Goal: Task Accomplishment & Management: Manage account settings

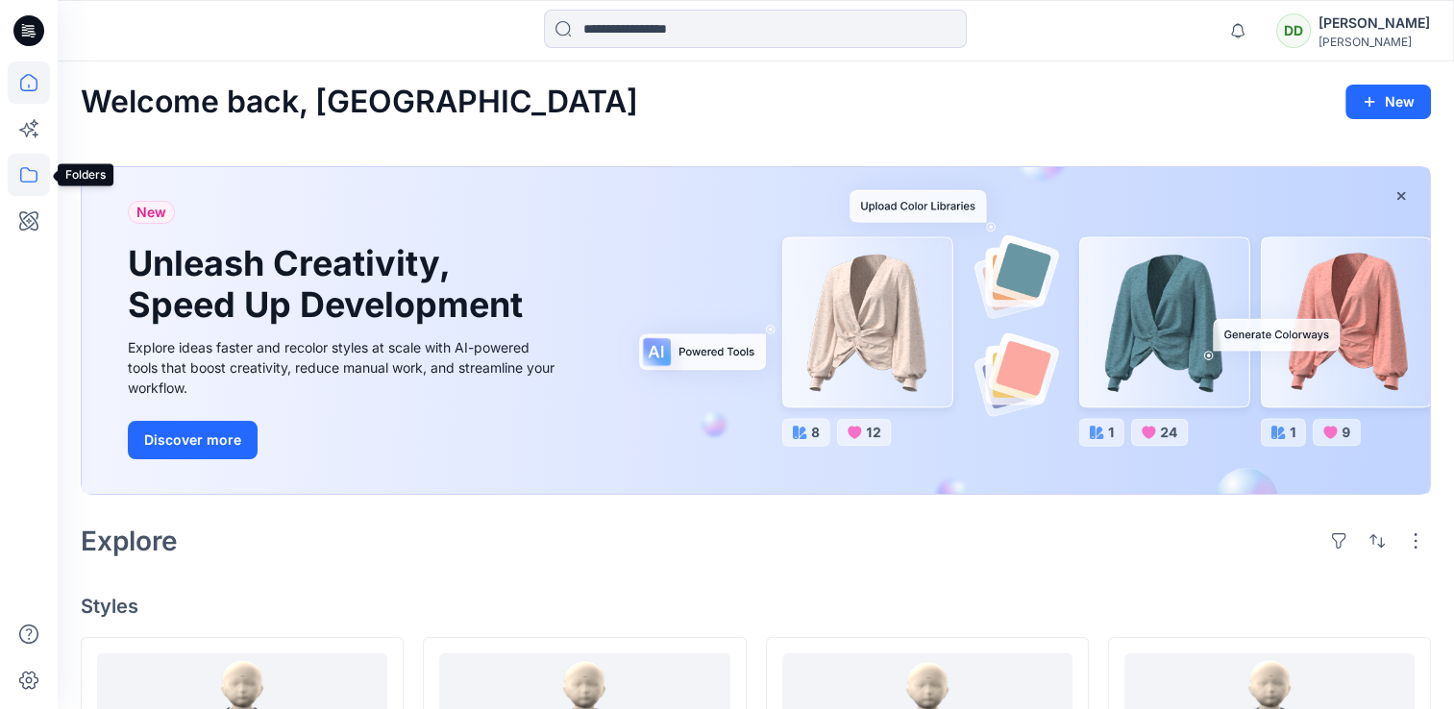
click at [15, 161] on icon at bounding box center [29, 175] width 42 height 42
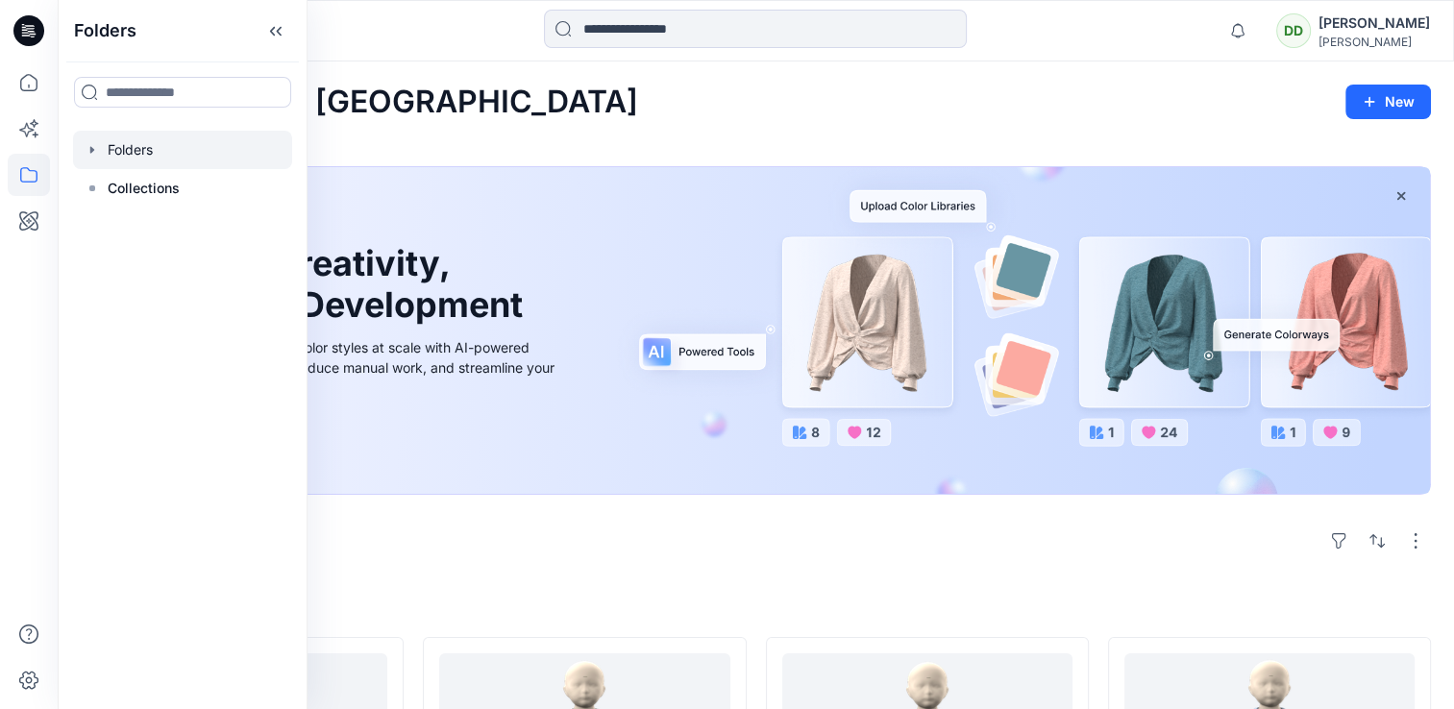
click at [154, 160] on div at bounding box center [182, 150] width 219 height 38
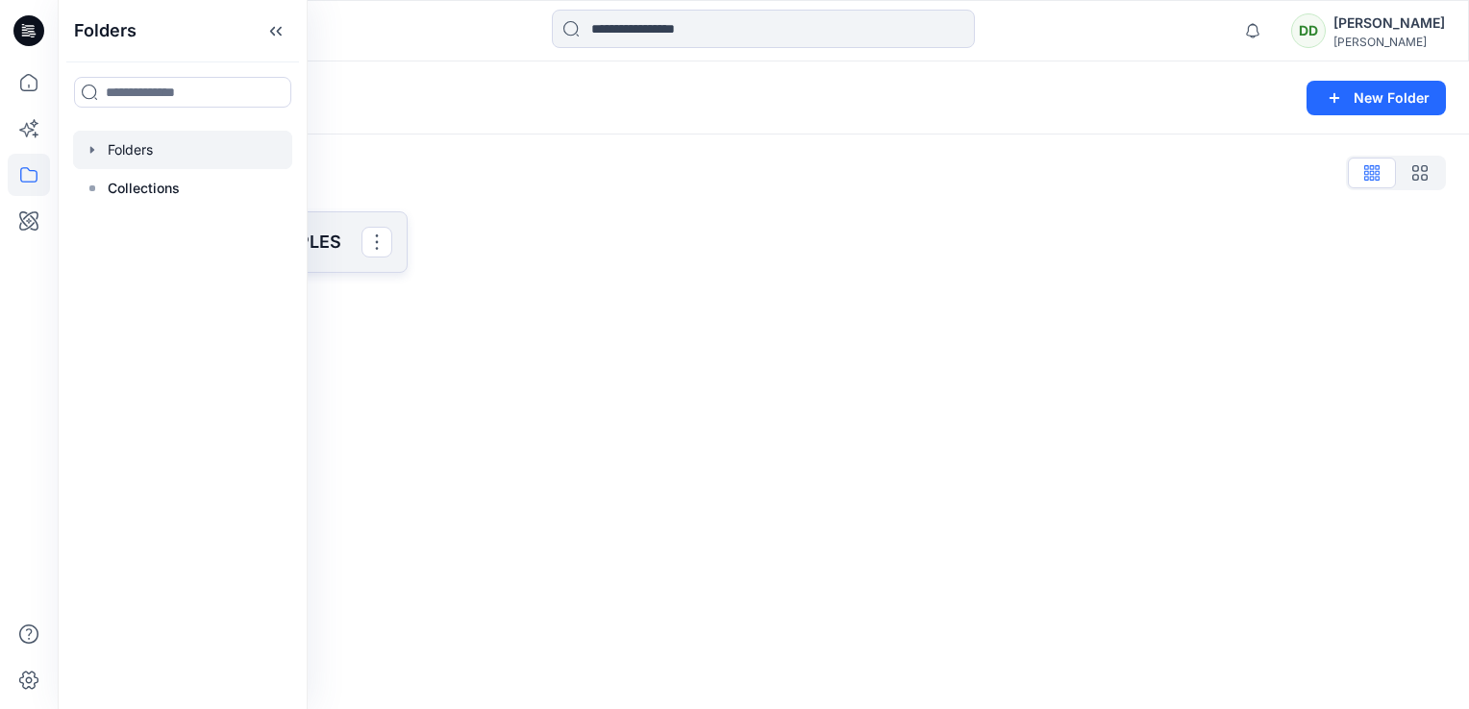
click at [343, 229] on p "SAINSBURY 3D SAMPLES" at bounding box center [242, 242] width 238 height 27
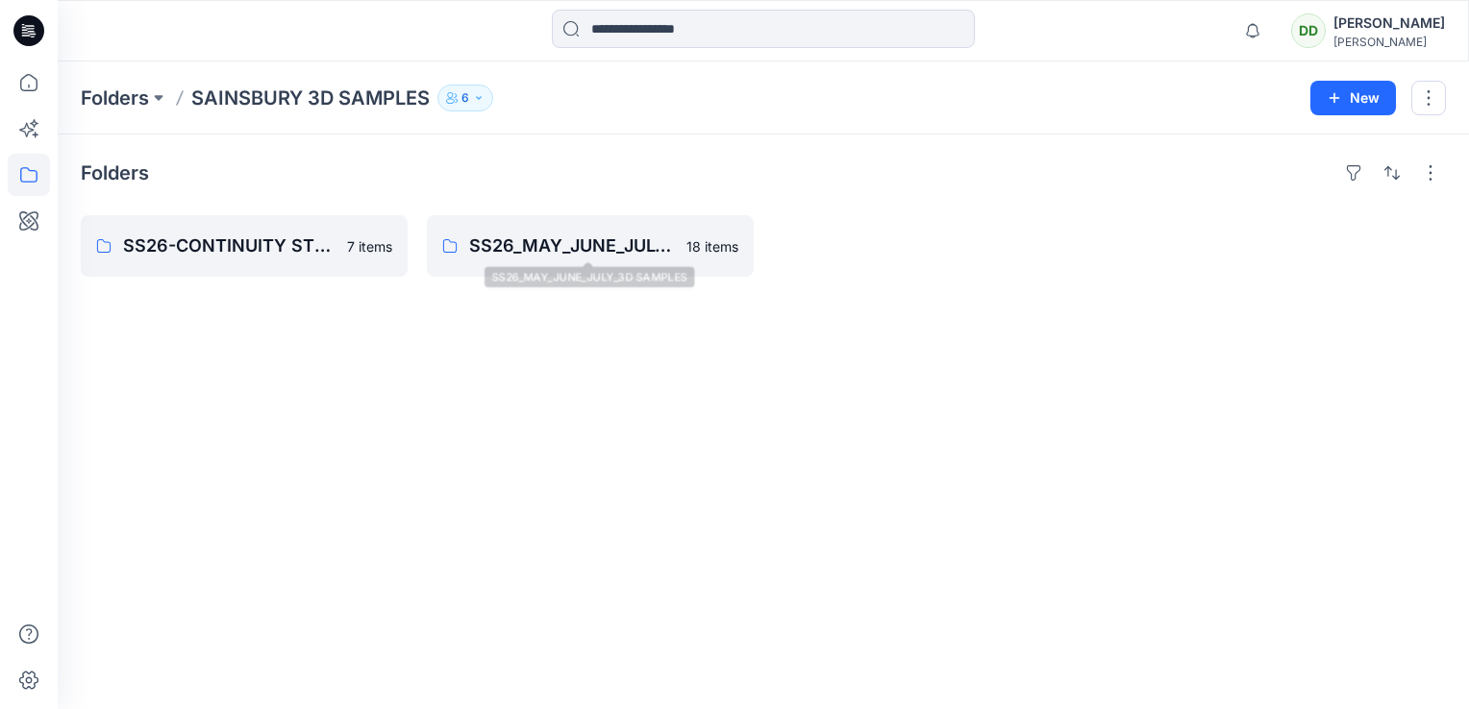
click at [280, 312] on div "Folders SS26-CONTINUITY STYLES 7 items SS26_MAY_JUNE_JULY_3D SAMPLES 18 items" at bounding box center [763, 422] width 1411 height 575
click at [530, 262] on link "SS26_MAY_JUNE_JULY_3D SAMPLES" at bounding box center [590, 246] width 327 height 62
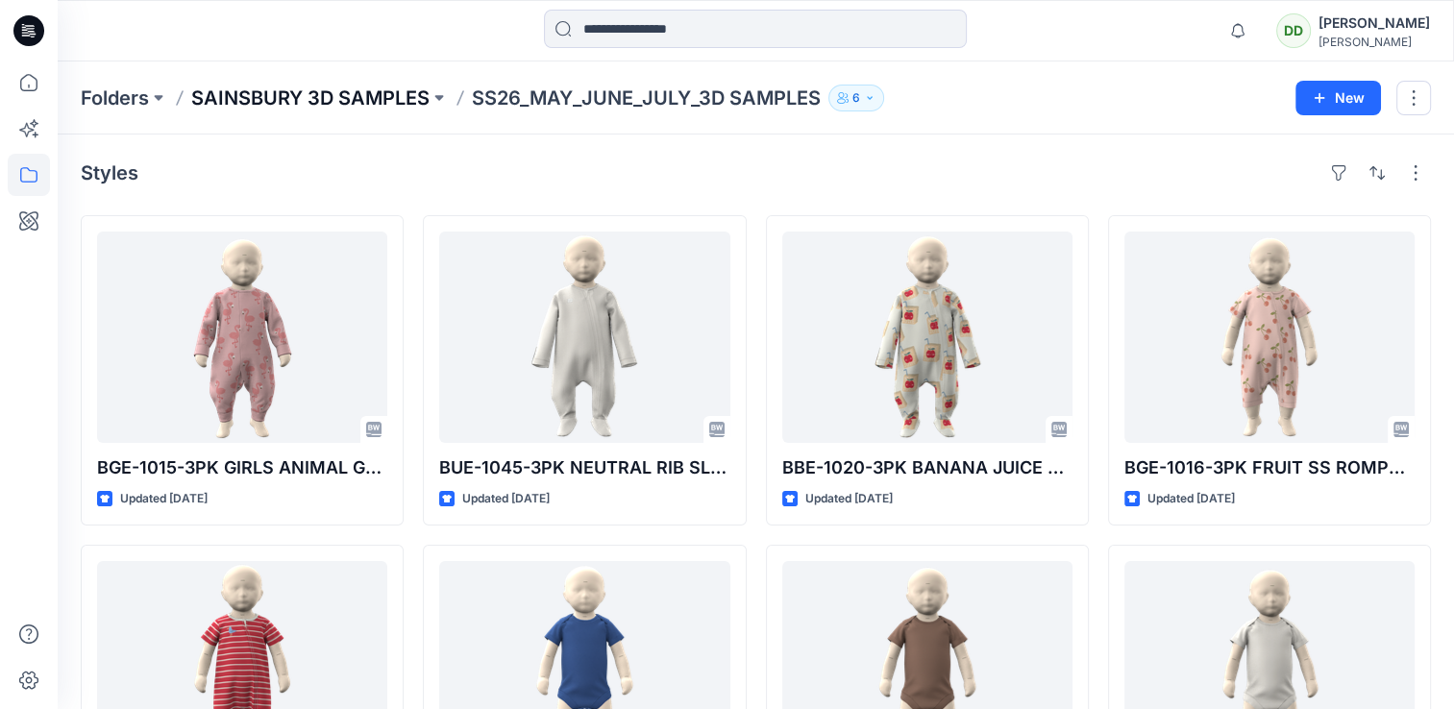
click at [351, 91] on p "SAINSBURY 3D SAMPLES" at bounding box center [310, 98] width 238 height 27
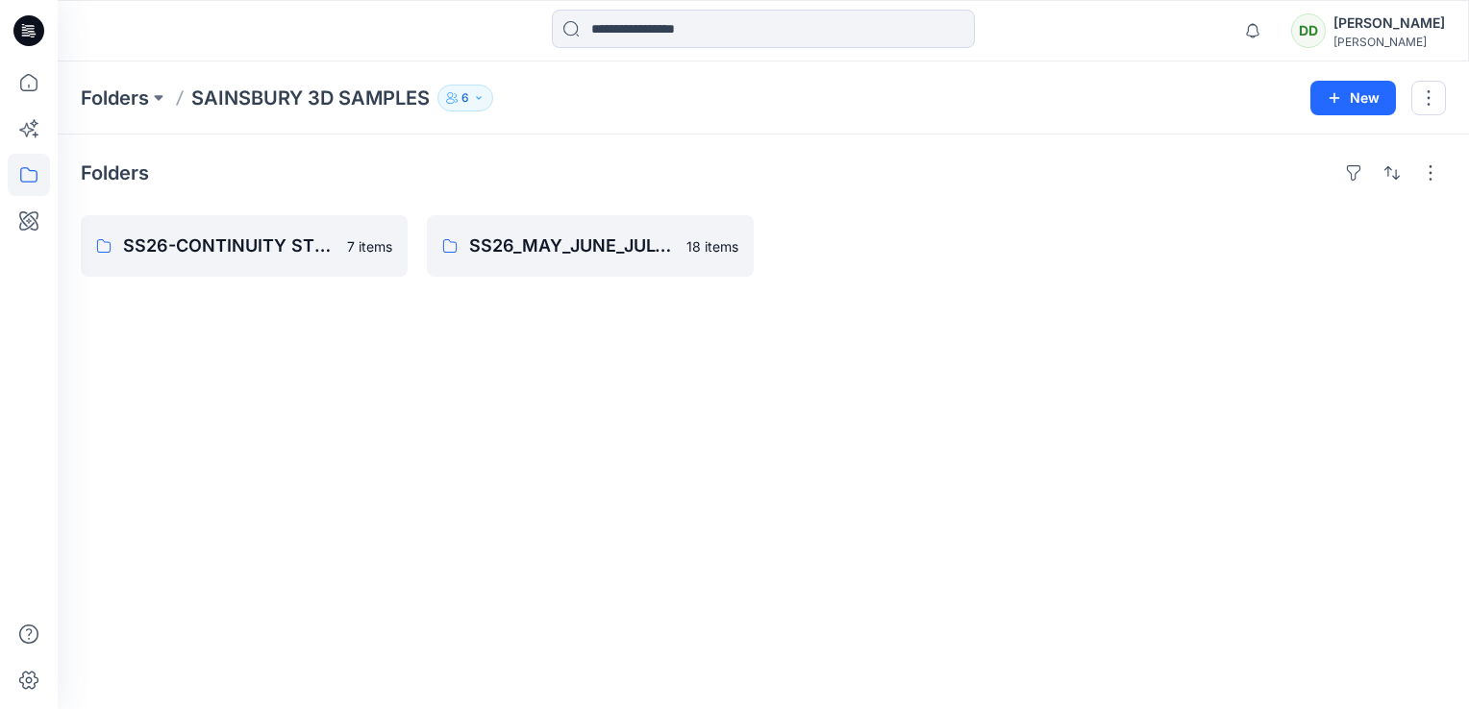
click at [395, 385] on div "Folders SS26-CONTINUITY STYLES 7 items SS26_MAY_JUNE_JULY_3D SAMPLES 18 items" at bounding box center [763, 422] width 1411 height 575
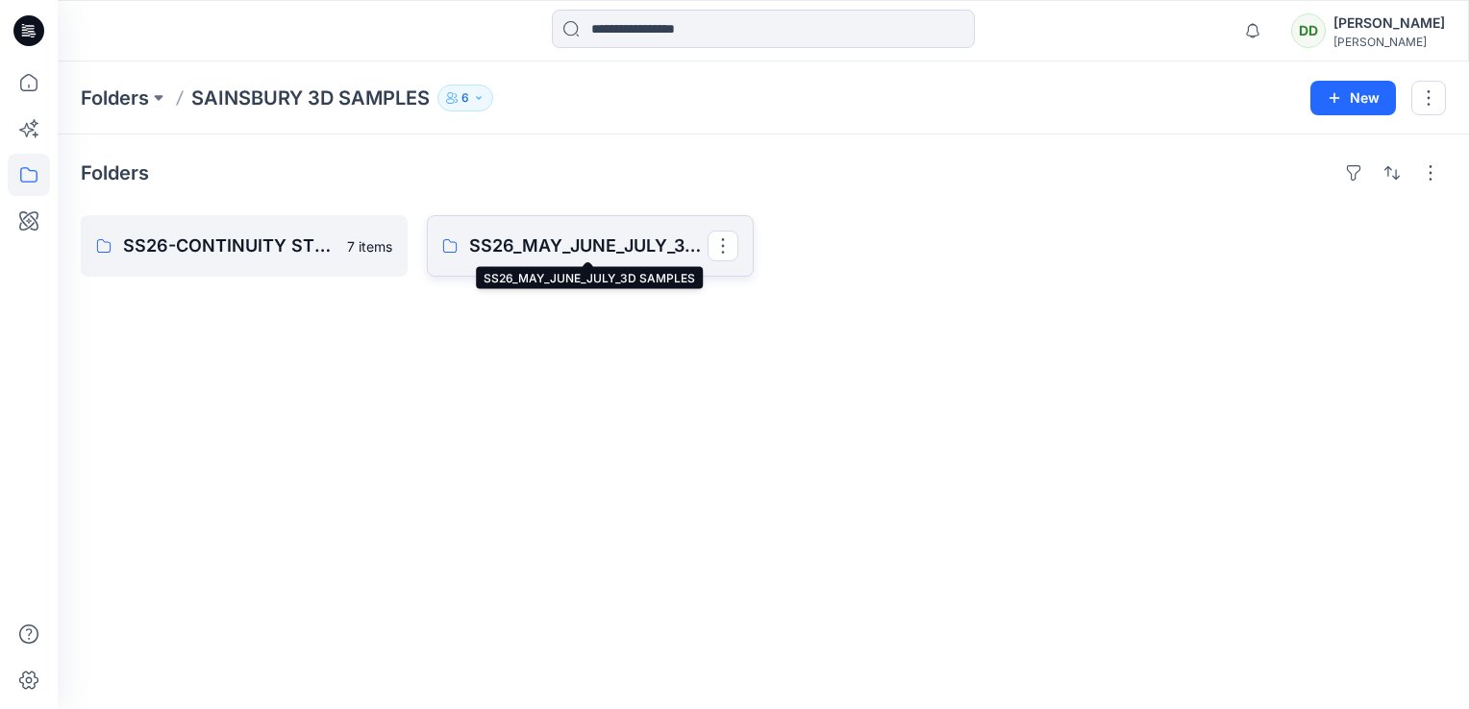
click at [565, 256] on p "SS26_MAY_JUNE_JULY_3D SAMPLES" at bounding box center [588, 246] width 238 height 27
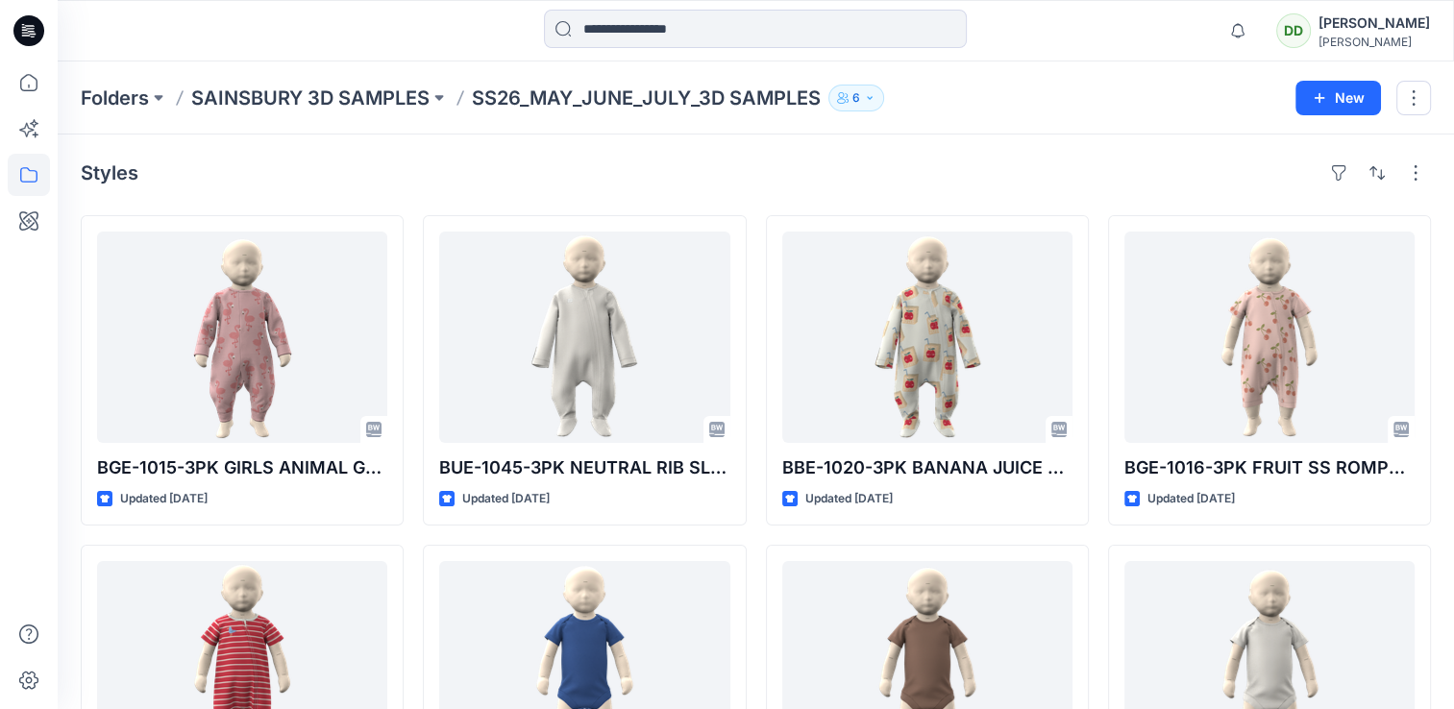
drag, startPoint x: 301, startPoint y: 161, endPoint x: 925, endPoint y: 181, distance: 624.1
click at [925, 181] on div "Styles" at bounding box center [756, 173] width 1350 height 31
click at [395, 94] on p "SAINSBURY 3D SAMPLES" at bounding box center [310, 98] width 238 height 27
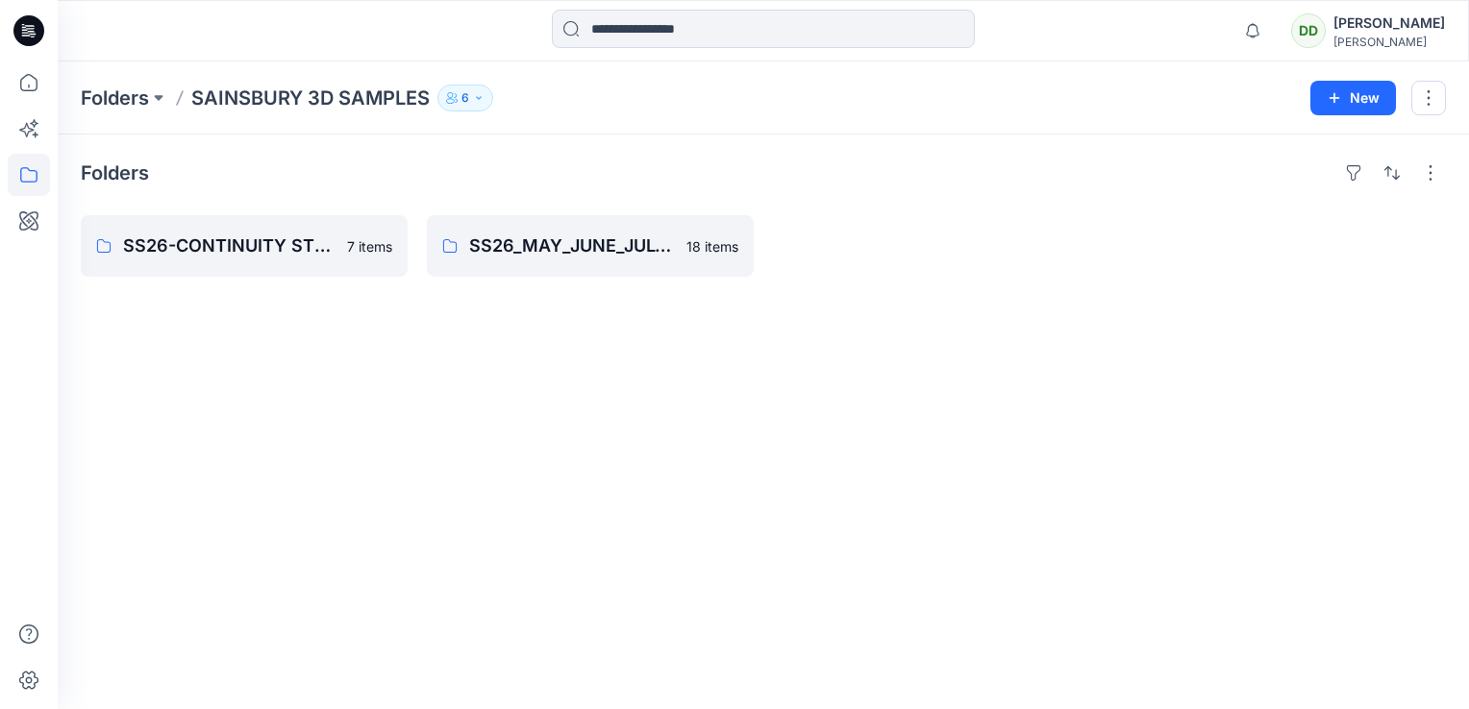
click at [386, 356] on div "Folders SS26-CONTINUITY STYLES 7 items SS26_MAY_JUNE_JULY_3D SAMPLES 18 items" at bounding box center [763, 422] width 1411 height 575
click at [1339, 92] on icon "button" at bounding box center [1333, 97] width 15 height 15
click at [1293, 175] on p "New Folder" at bounding box center [1296, 182] width 71 height 20
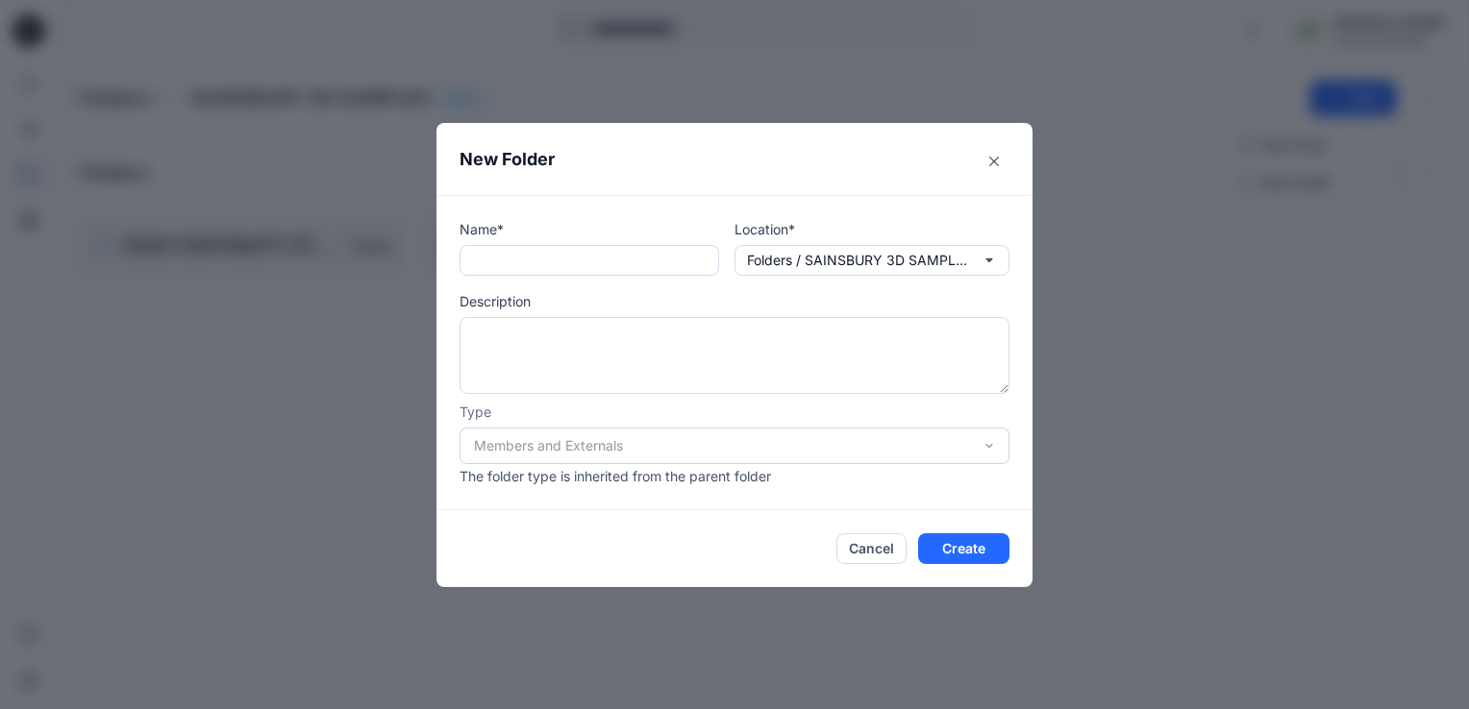
click at [507, 276] on div "Name* Location* Folders / SAINSBURY 3D SAMPLES Description Type Members and Ext…" at bounding box center [734, 352] width 550 height 267
click at [498, 261] on input "text" at bounding box center [589, 260] width 260 height 31
paste input "**********"
drag, startPoint x: 691, startPoint y: 263, endPoint x: 451, endPoint y: 259, distance: 240.3
click at [451, 258] on div "**********" at bounding box center [734, 352] width 596 height 315
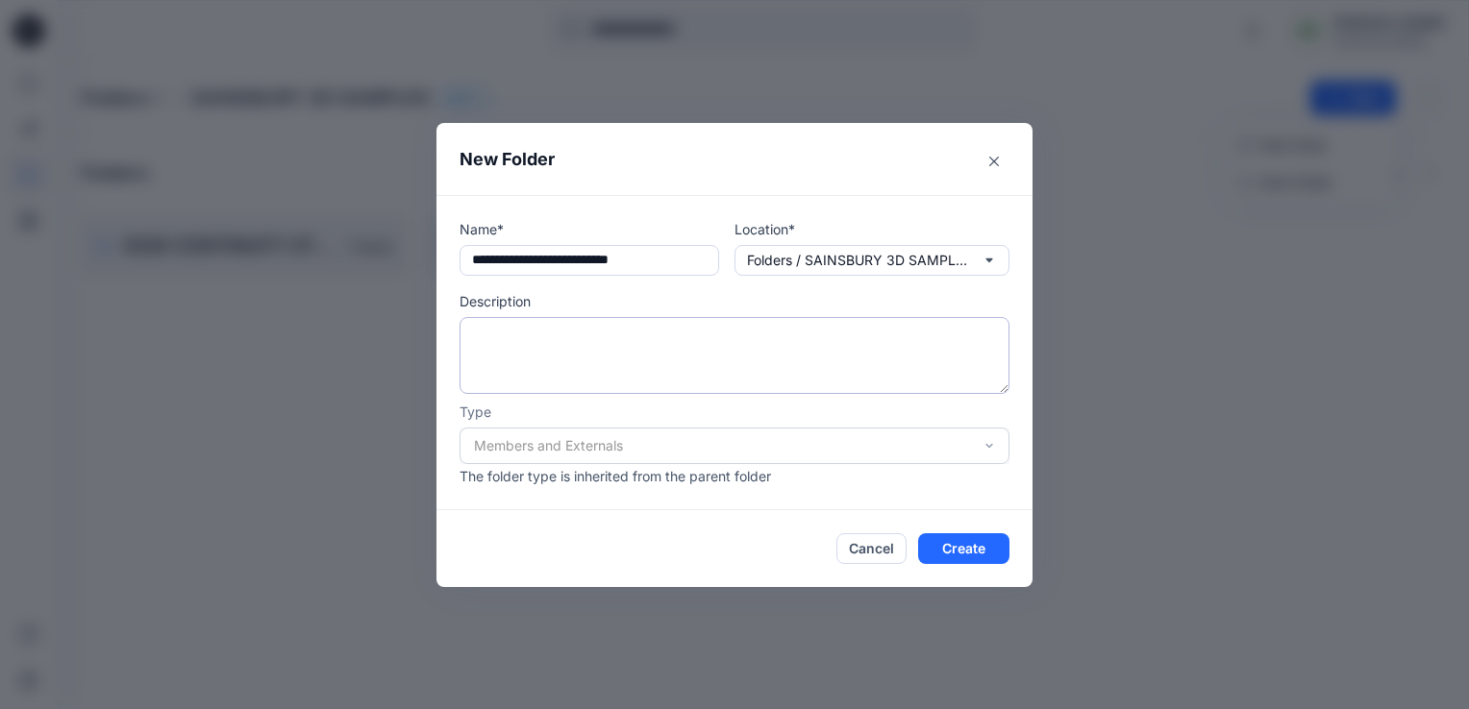
type input "**********"
click at [483, 335] on textarea at bounding box center [734, 355] width 550 height 77
paste textarea "**********"
type textarea "**********"
click at [972, 544] on button "Create" at bounding box center [963, 548] width 91 height 31
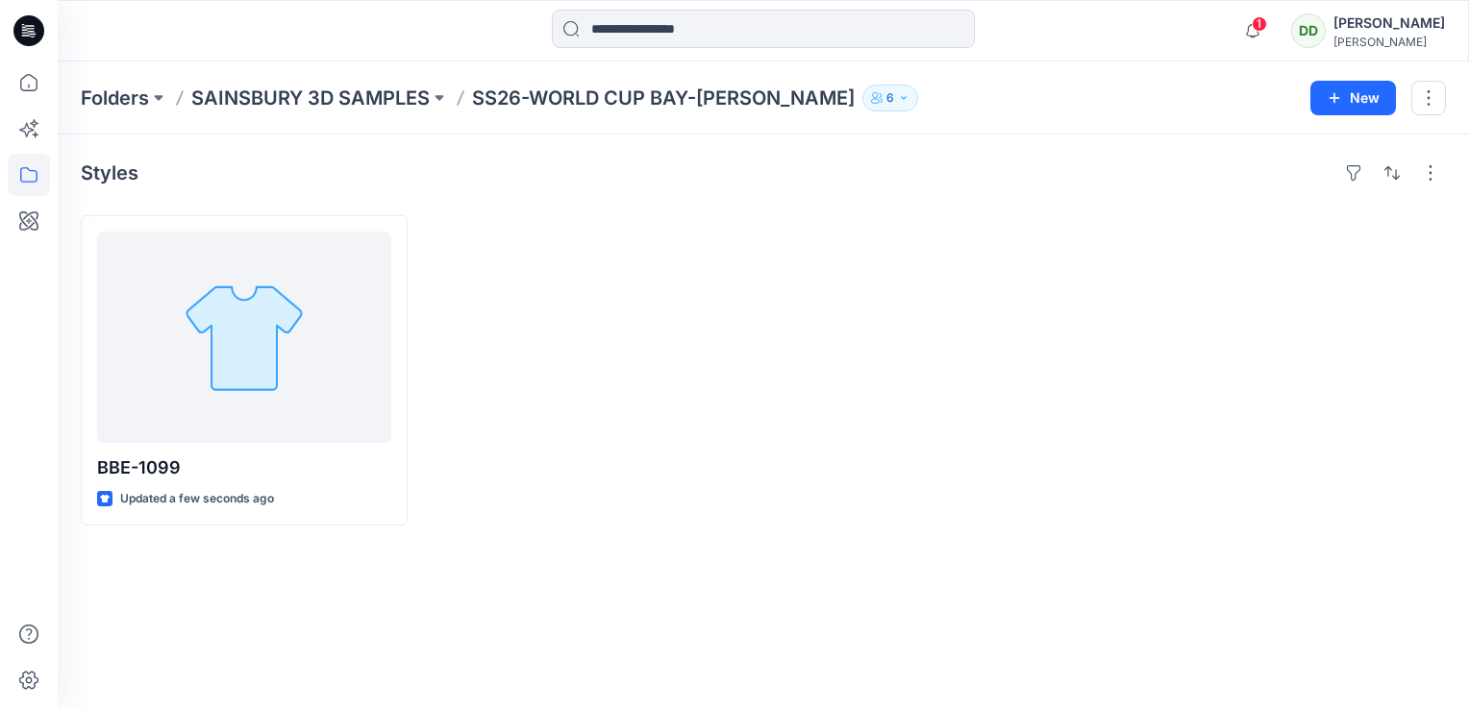
click at [430, 470] on div at bounding box center [590, 370] width 327 height 310
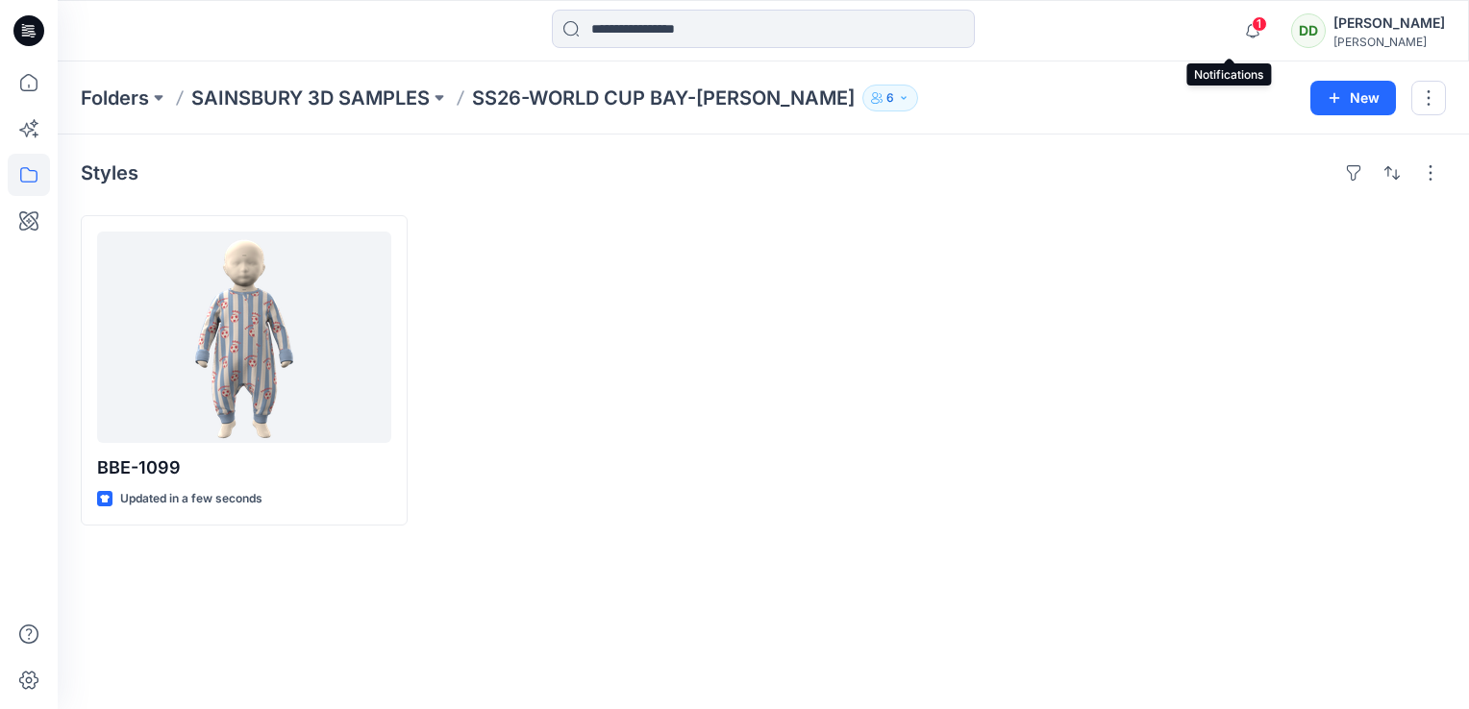
click at [1251, 19] on span "1" at bounding box center [1258, 23] width 15 height 15
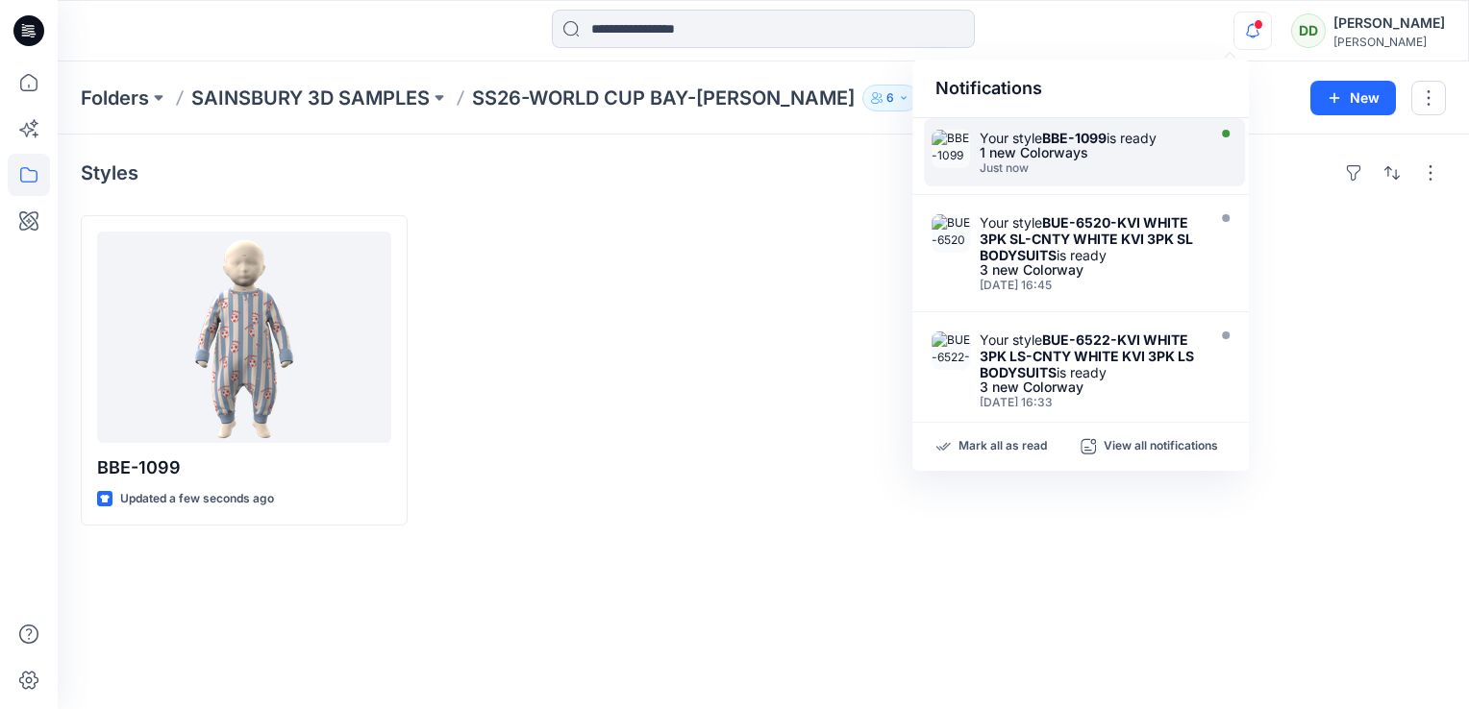
click at [1104, 175] on div "Your style BBE-1099 is ready 1 new Colorways Just now" at bounding box center [1084, 152] width 321 height 68
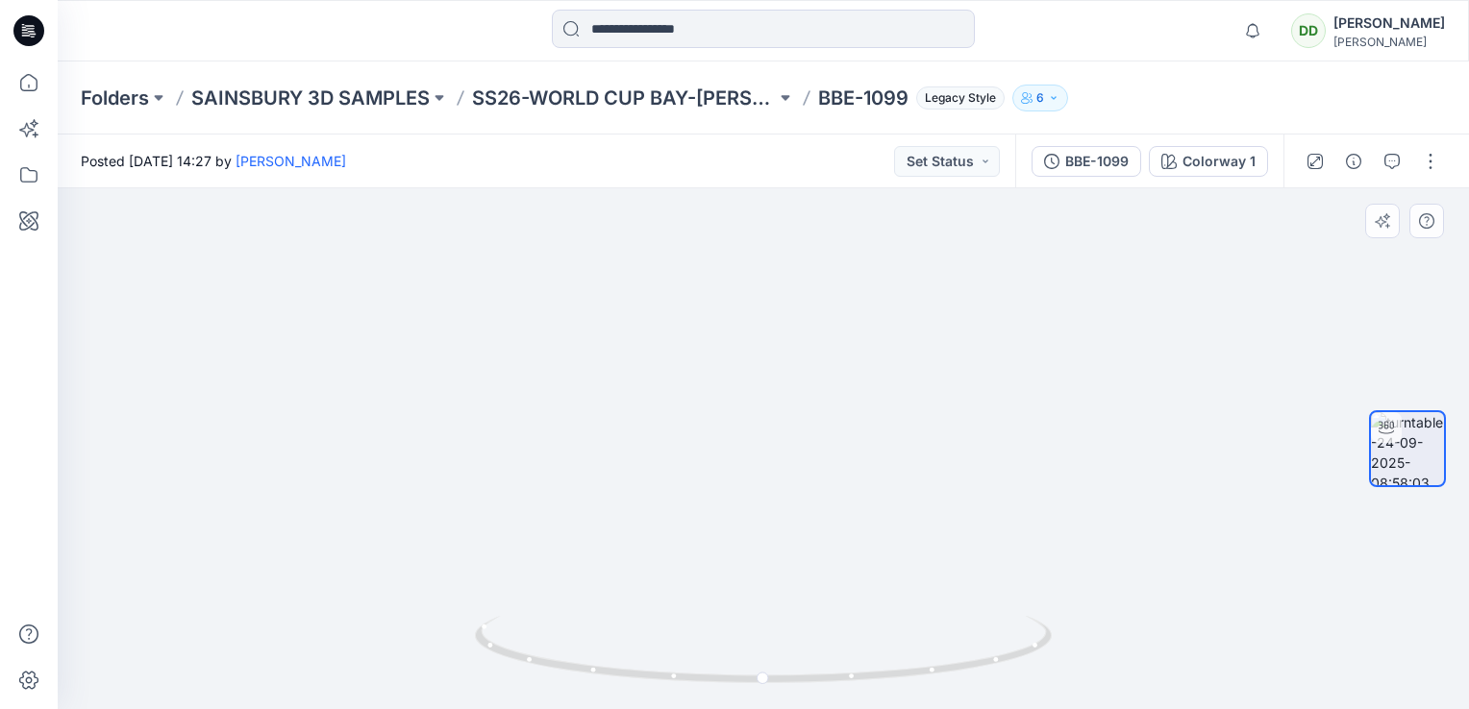
click at [775, 440] on img at bounding box center [764, 364] width 860 height 691
click at [1075, 438] on img at bounding box center [764, 364] width 860 height 691
click at [1019, 525] on img at bounding box center [764, 364] width 860 height 691
drag, startPoint x: 865, startPoint y: 391, endPoint x: 667, endPoint y: 304, distance: 216.5
click at [667, 305] on div at bounding box center [763, 448] width 1411 height 521
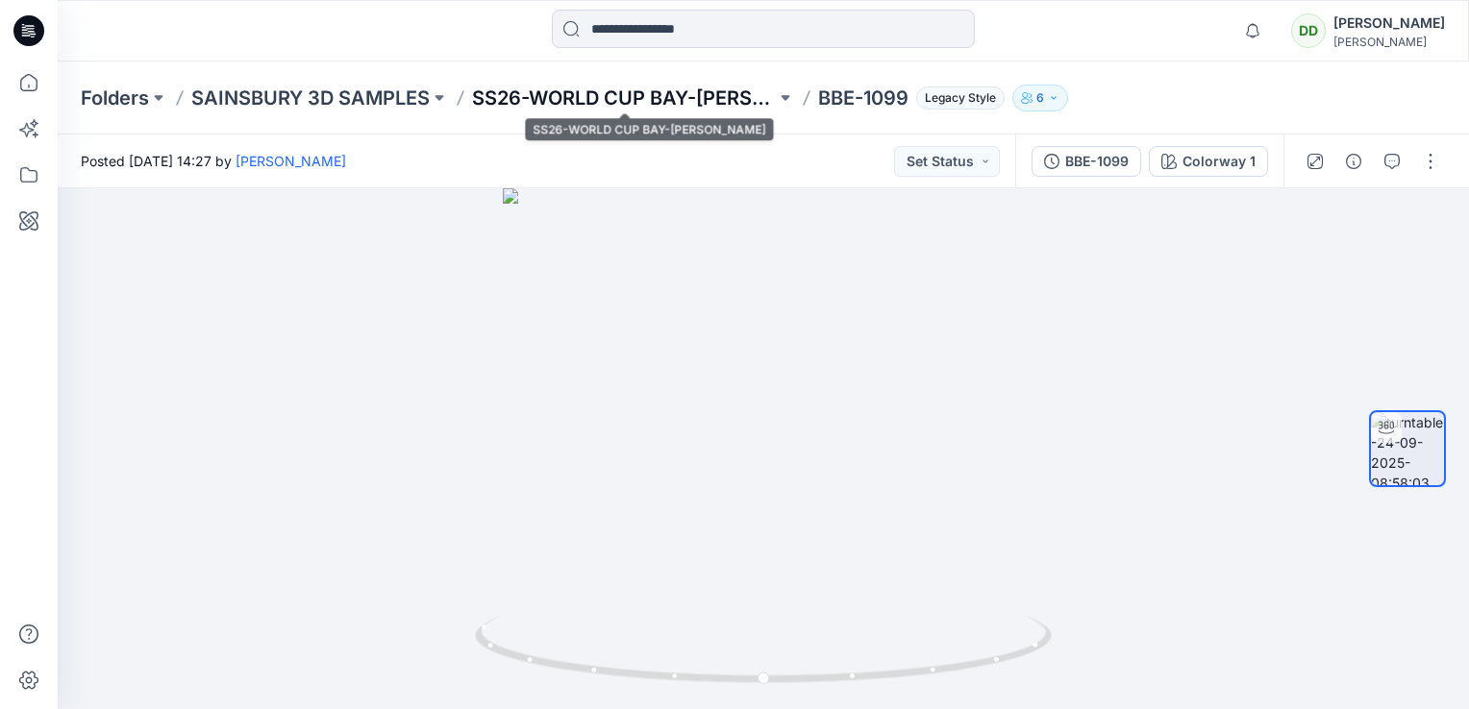
click at [722, 98] on p "SS26-WORLD CUP BAY-[PERSON_NAME]" at bounding box center [624, 98] width 304 height 27
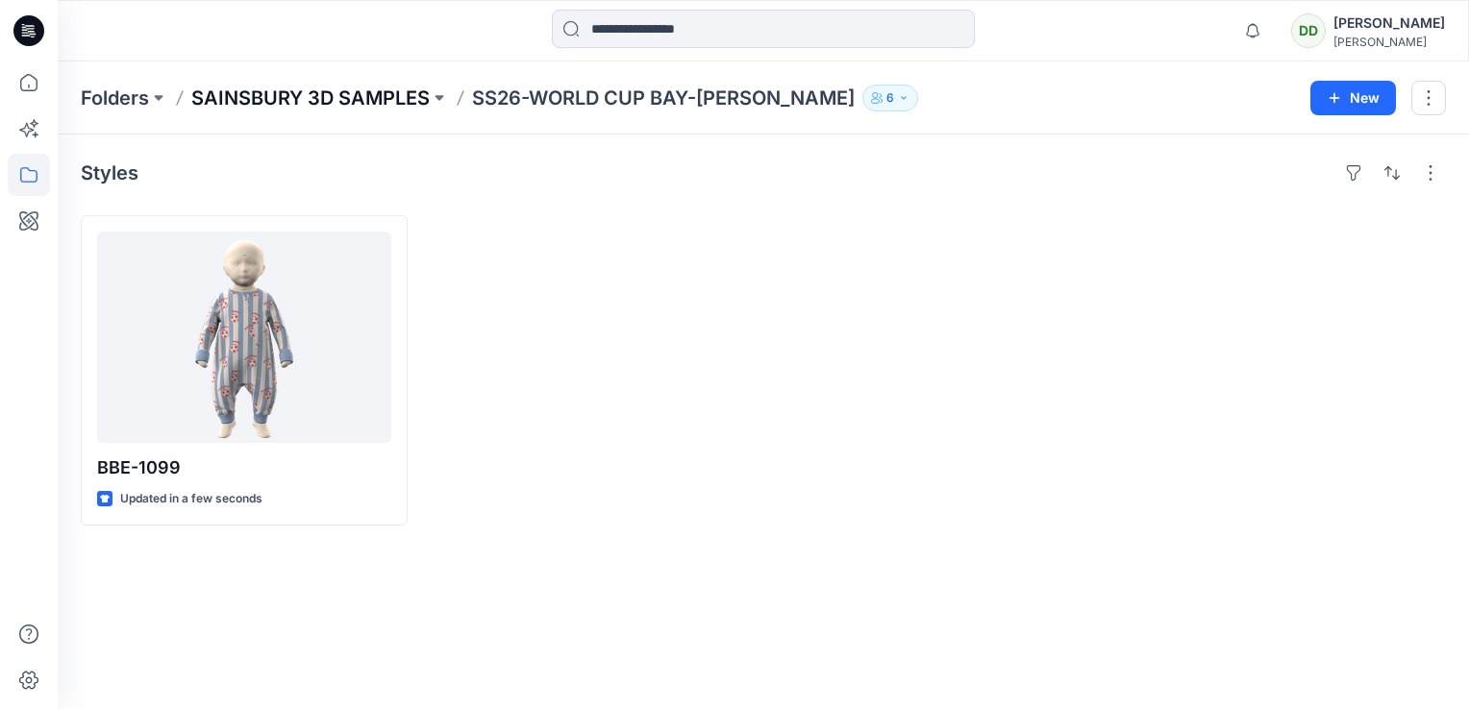
click at [334, 89] on p "SAINSBURY 3D SAMPLES" at bounding box center [310, 98] width 238 height 27
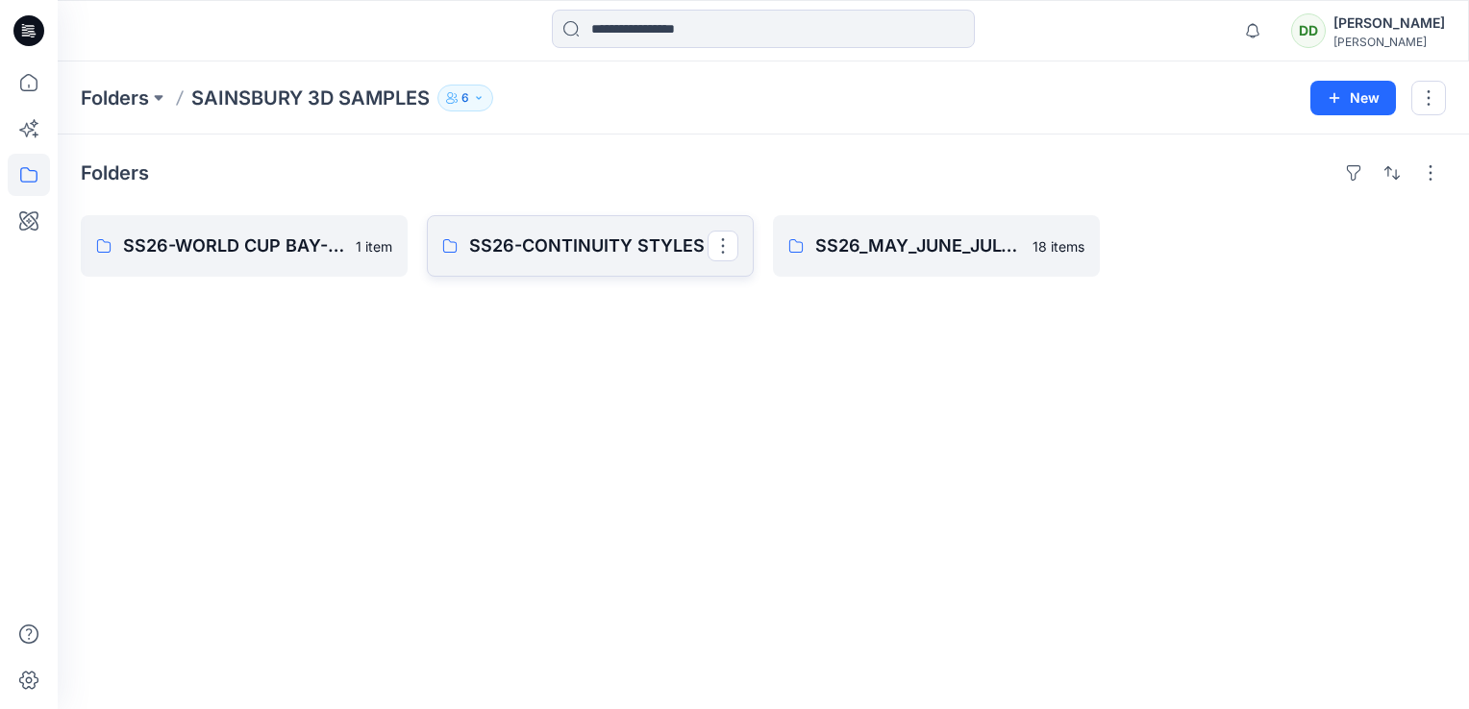
click at [593, 256] on p "SS26-CONTINUITY STYLES" at bounding box center [588, 246] width 238 height 27
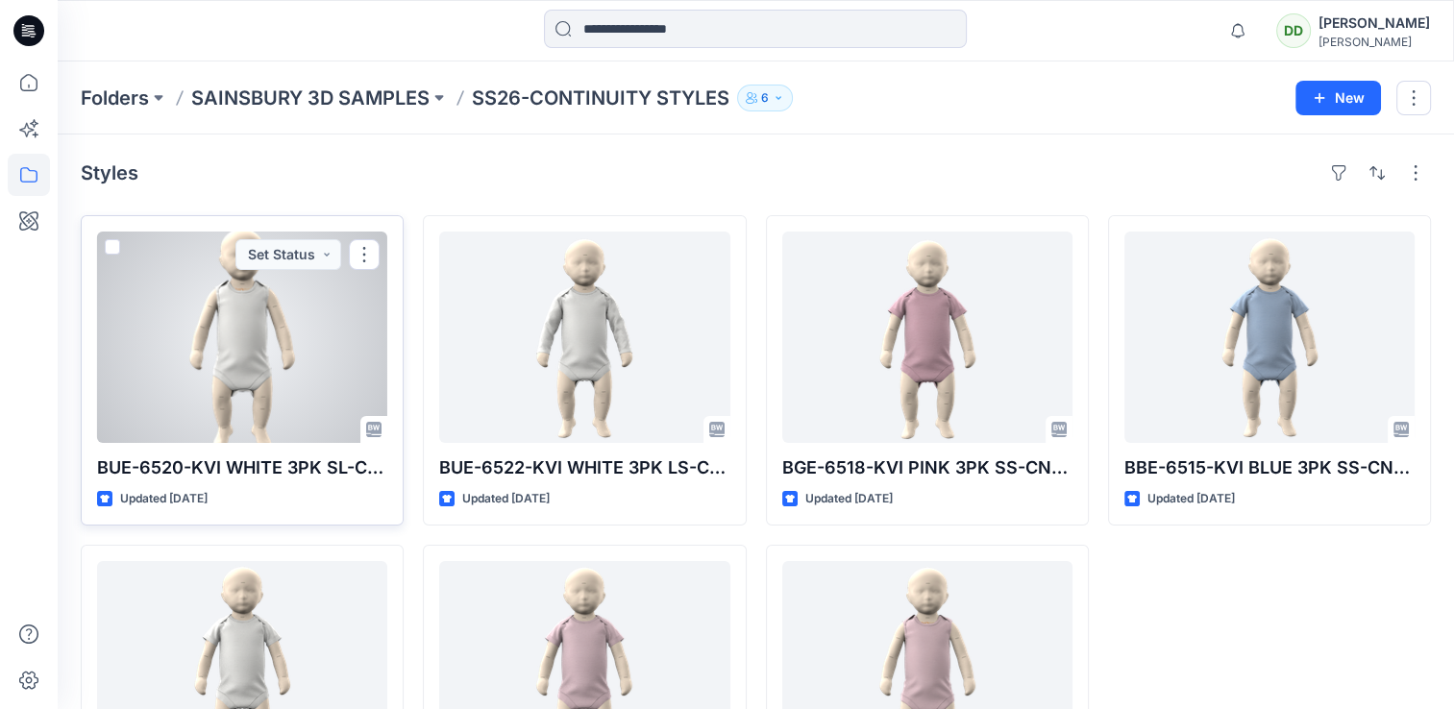
click at [261, 320] on div at bounding box center [242, 337] width 290 height 211
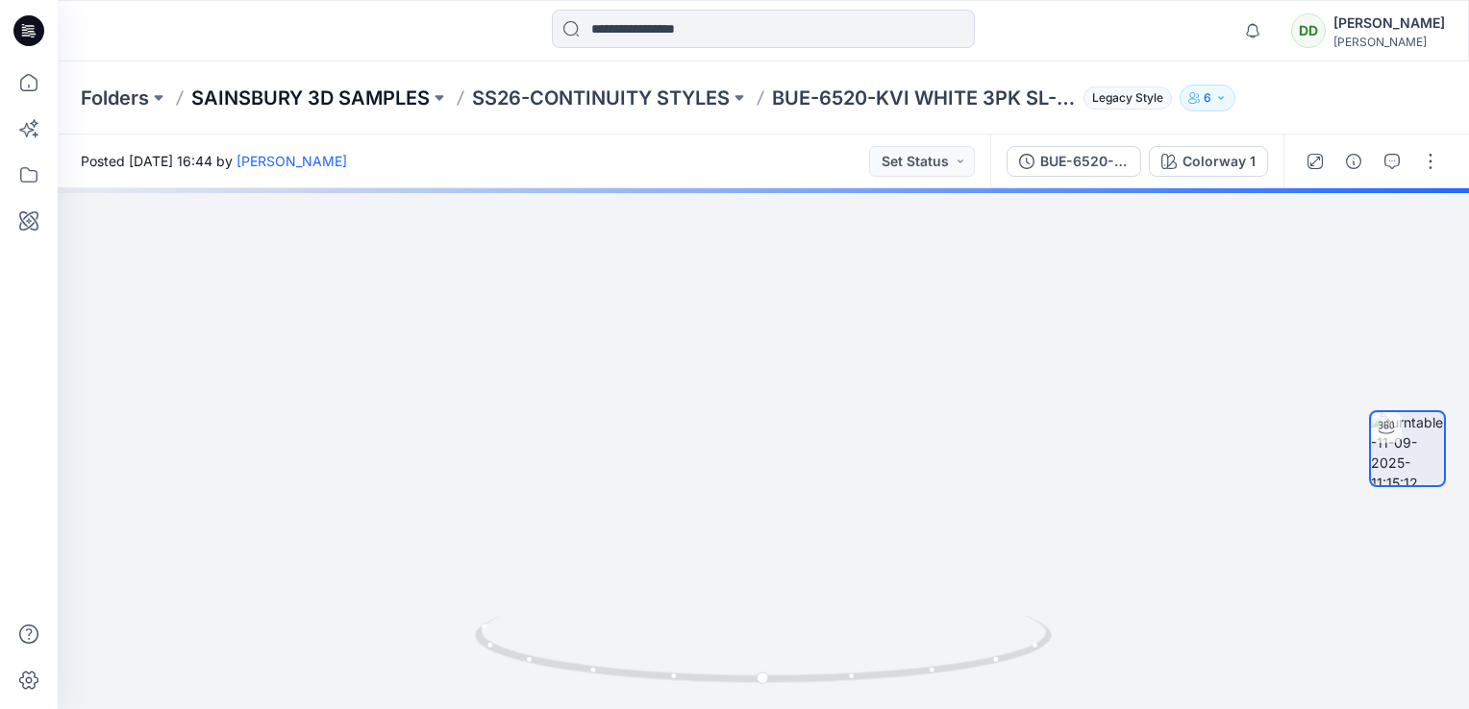
click at [384, 86] on p "SAINSBURY 3D SAMPLES" at bounding box center [310, 98] width 238 height 27
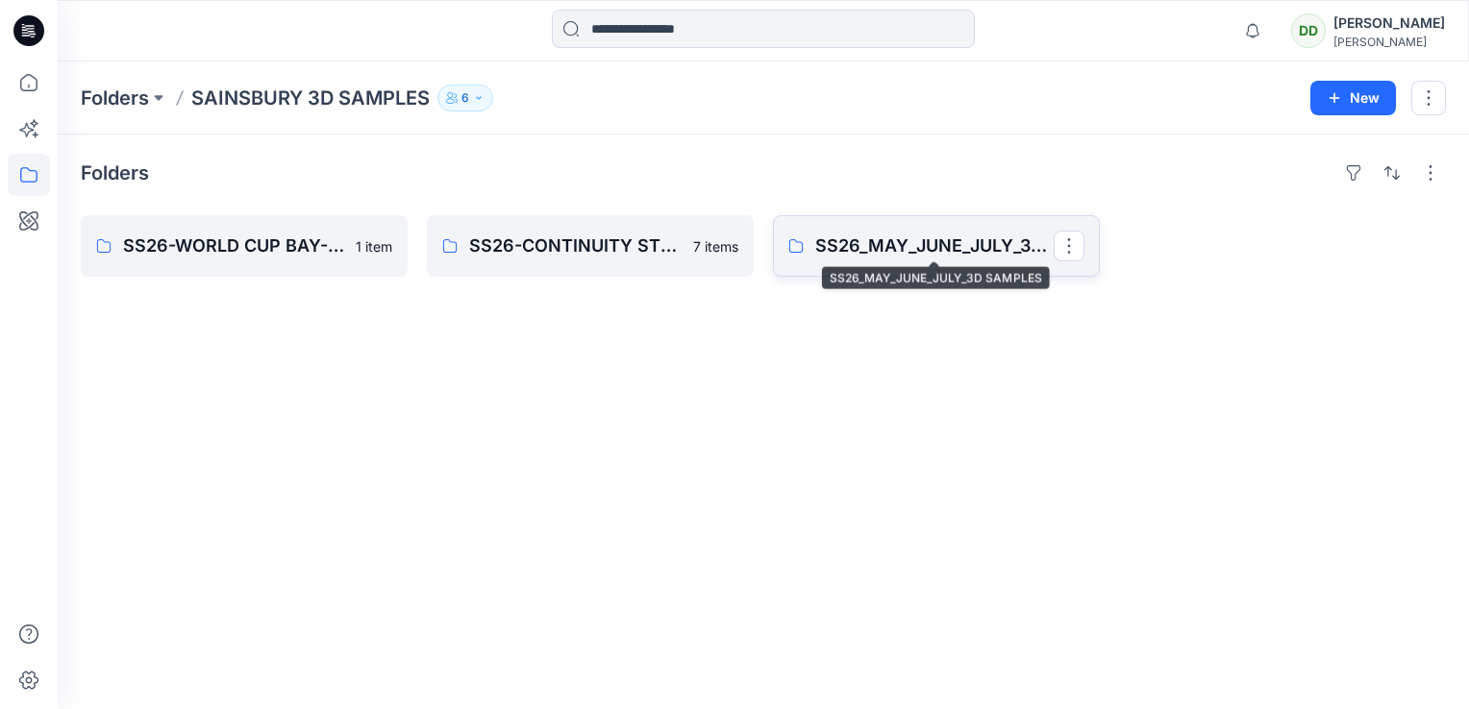
click at [943, 249] on p "SS26_MAY_JUNE_JULY_3D SAMPLES" at bounding box center [934, 246] width 238 height 27
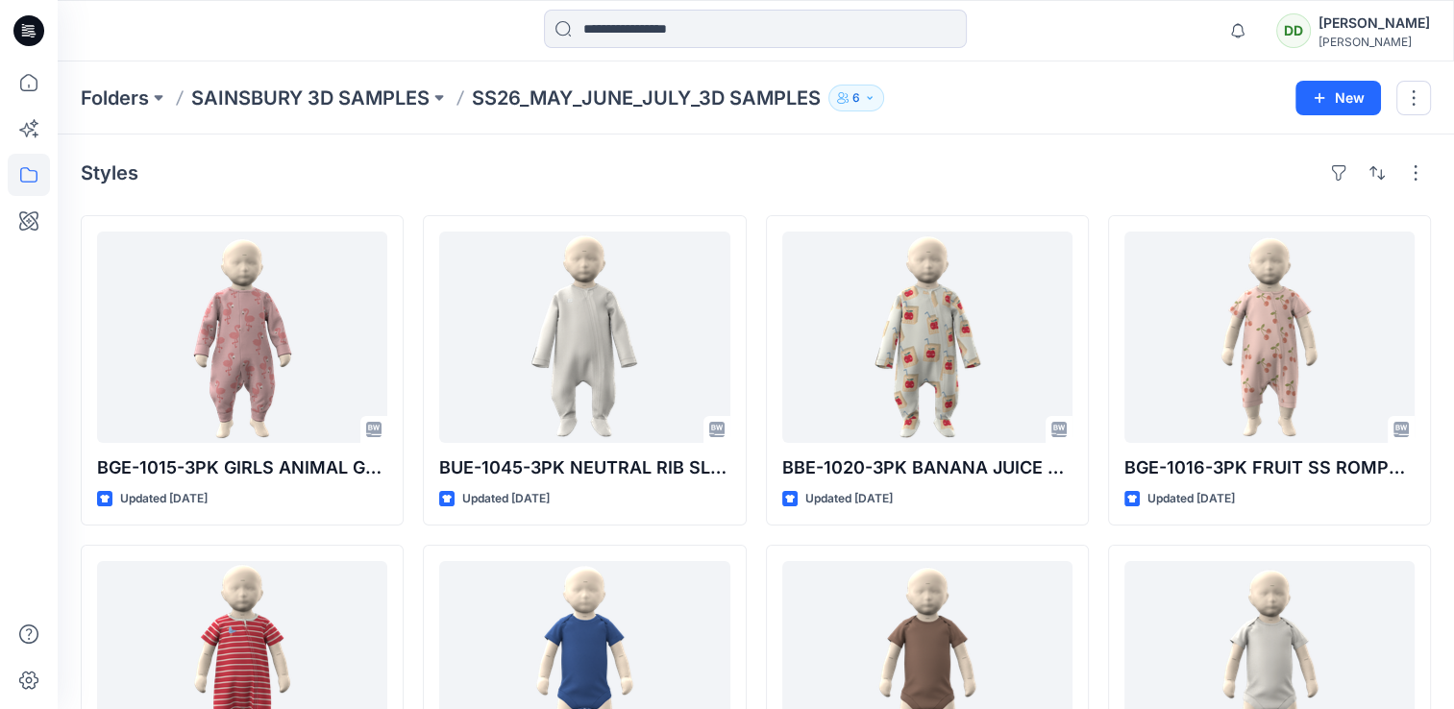
click at [361, 83] on div "Folders SAINSBURY 3D SAMPLES SS26_MAY_JUNE_JULY_3D SAMPLES 6 New" at bounding box center [756, 98] width 1397 height 73
click at [352, 101] on p "SAINSBURY 3D SAMPLES" at bounding box center [310, 98] width 238 height 27
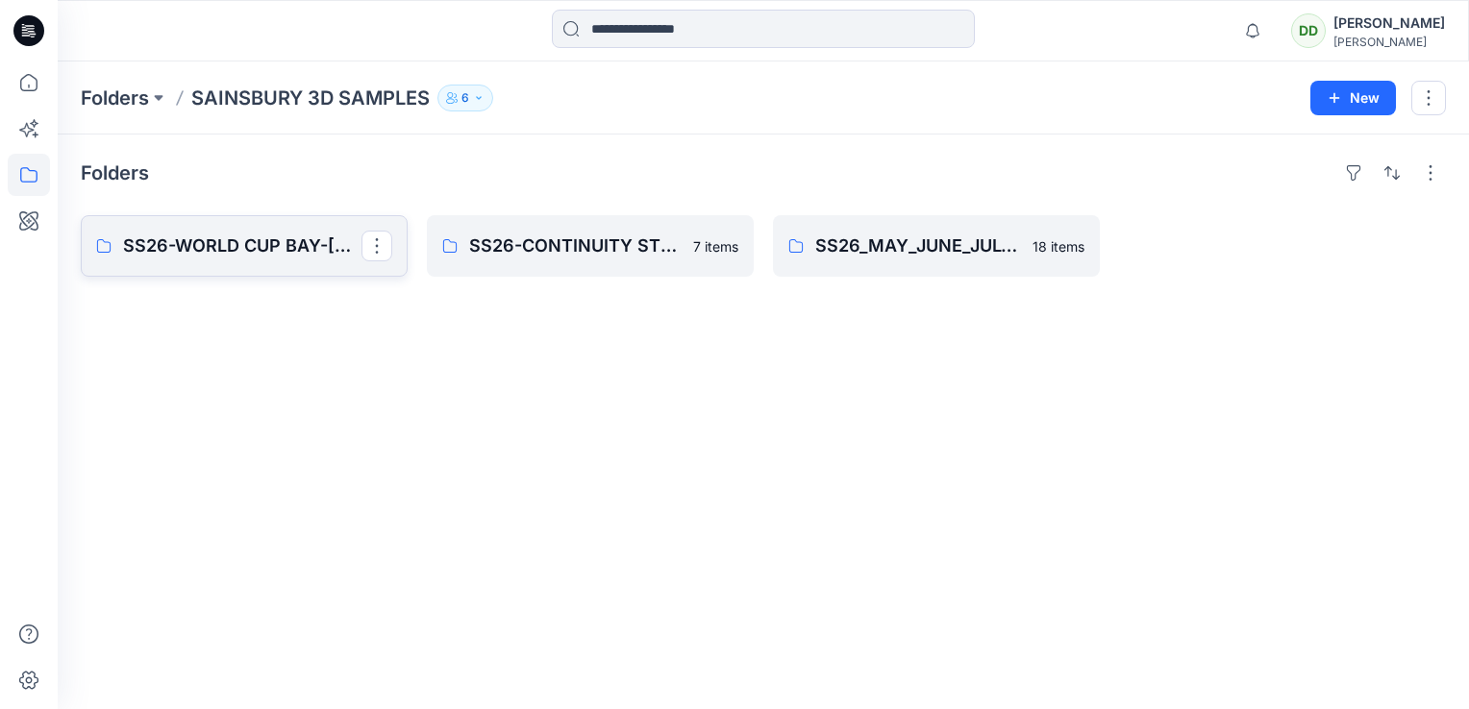
click at [241, 248] on p "SS26-WORLD CUP BAY-[PERSON_NAME]" at bounding box center [242, 246] width 238 height 27
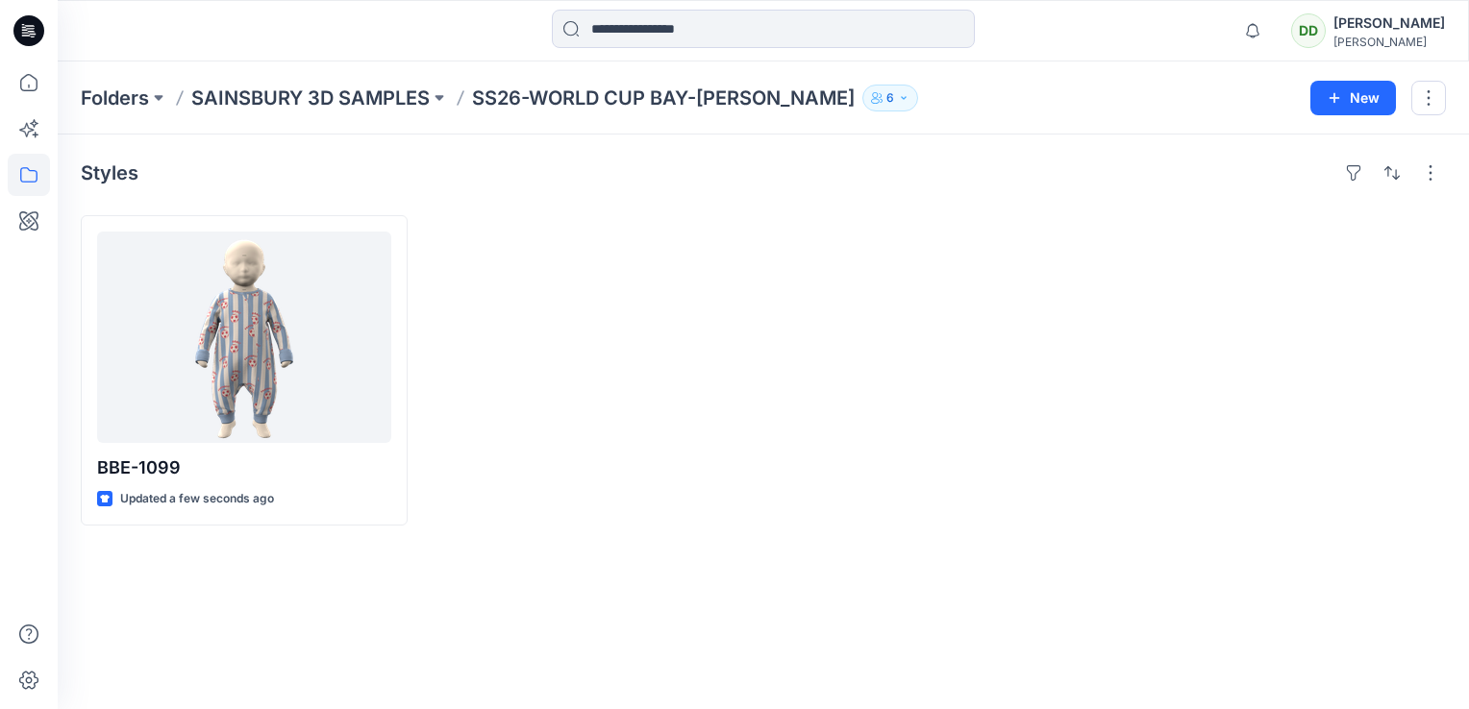
click at [654, 359] on div at bounding box center [590, 370] width 327 height 310
click at [724, 323] on div at bounding box center [590, 370] width 327 height 310
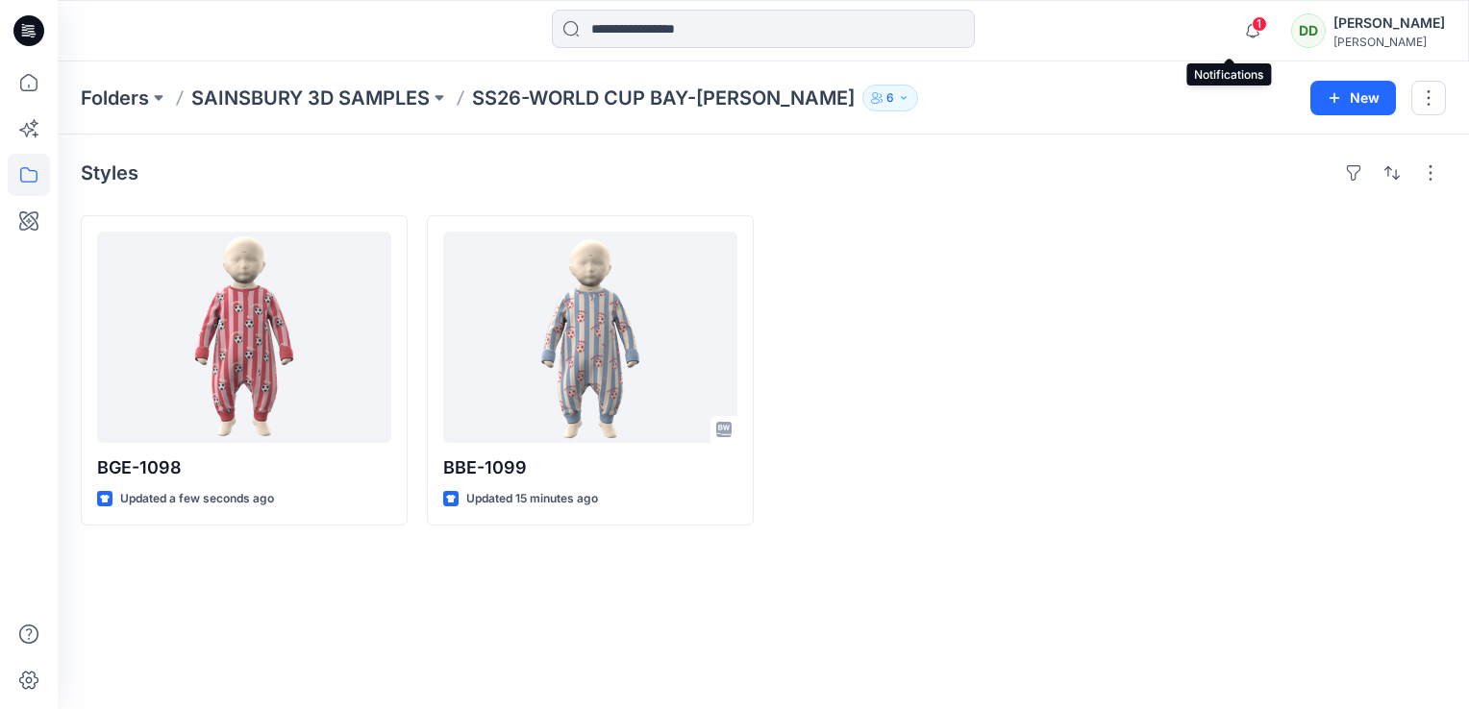
click at [1251, 29] on span "1" at bounding box center [1258, 23] width 15 height 15
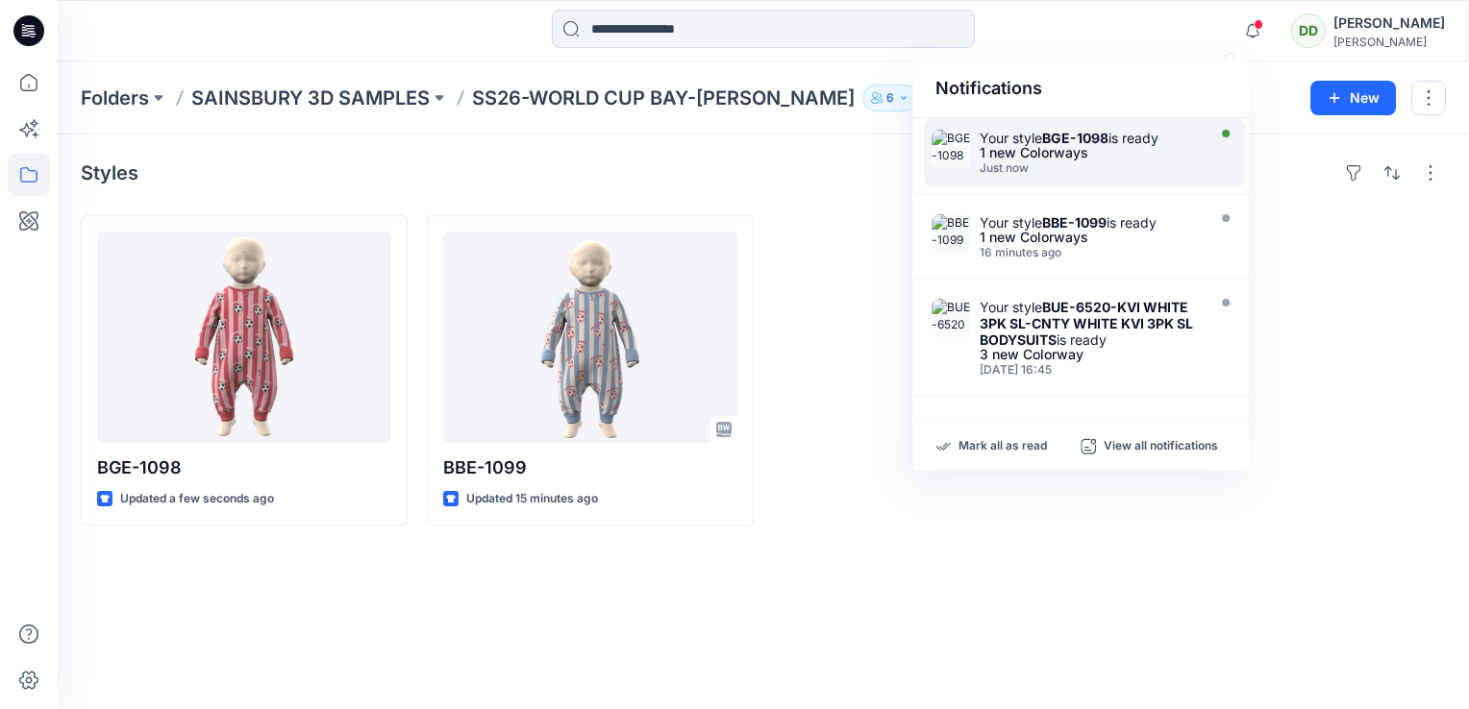
click at [1007, 148] on div "1 new Colorways" at bounding box center [1089, 152] width 221 height 13
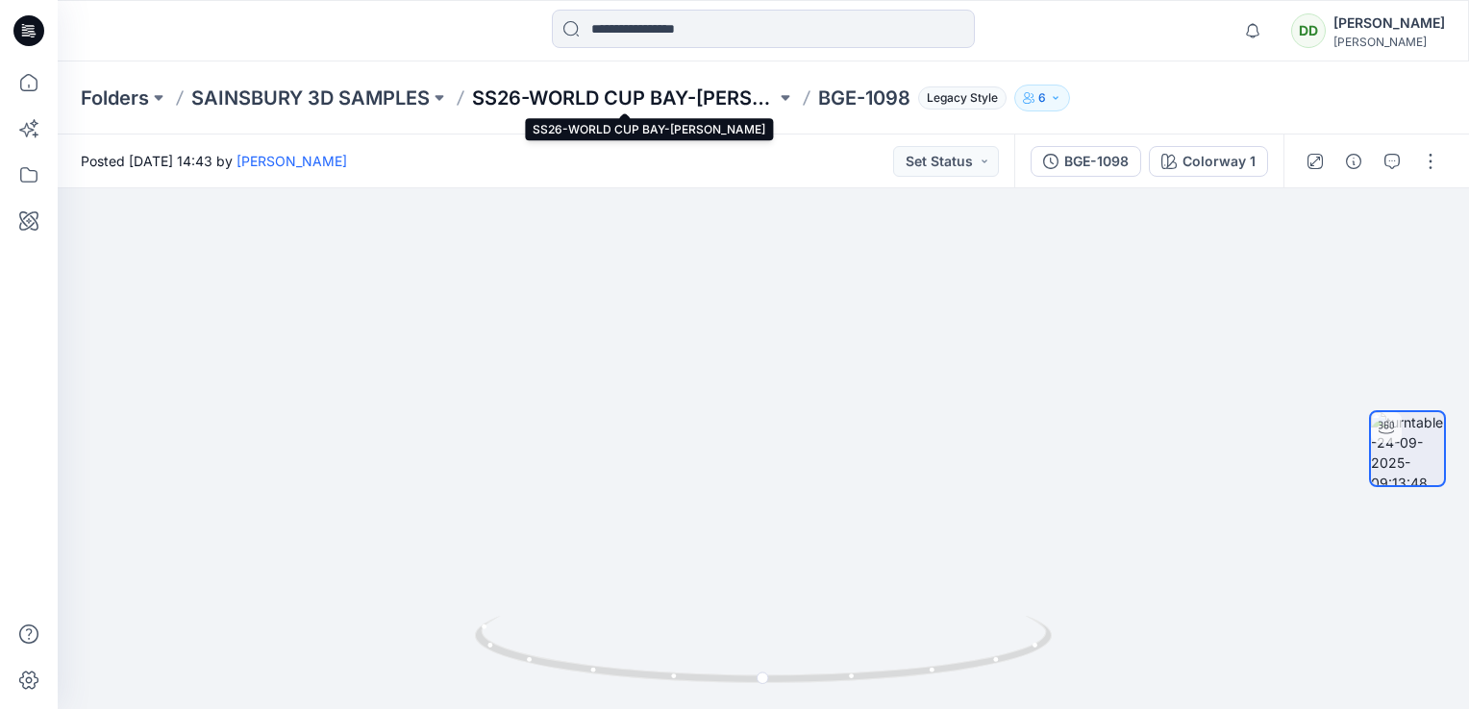
click at [704, 90] on p "SS26-WORLD CUP BAY-[PERSON_NAME]" at bounding box center [624, 98] width 304 height 27
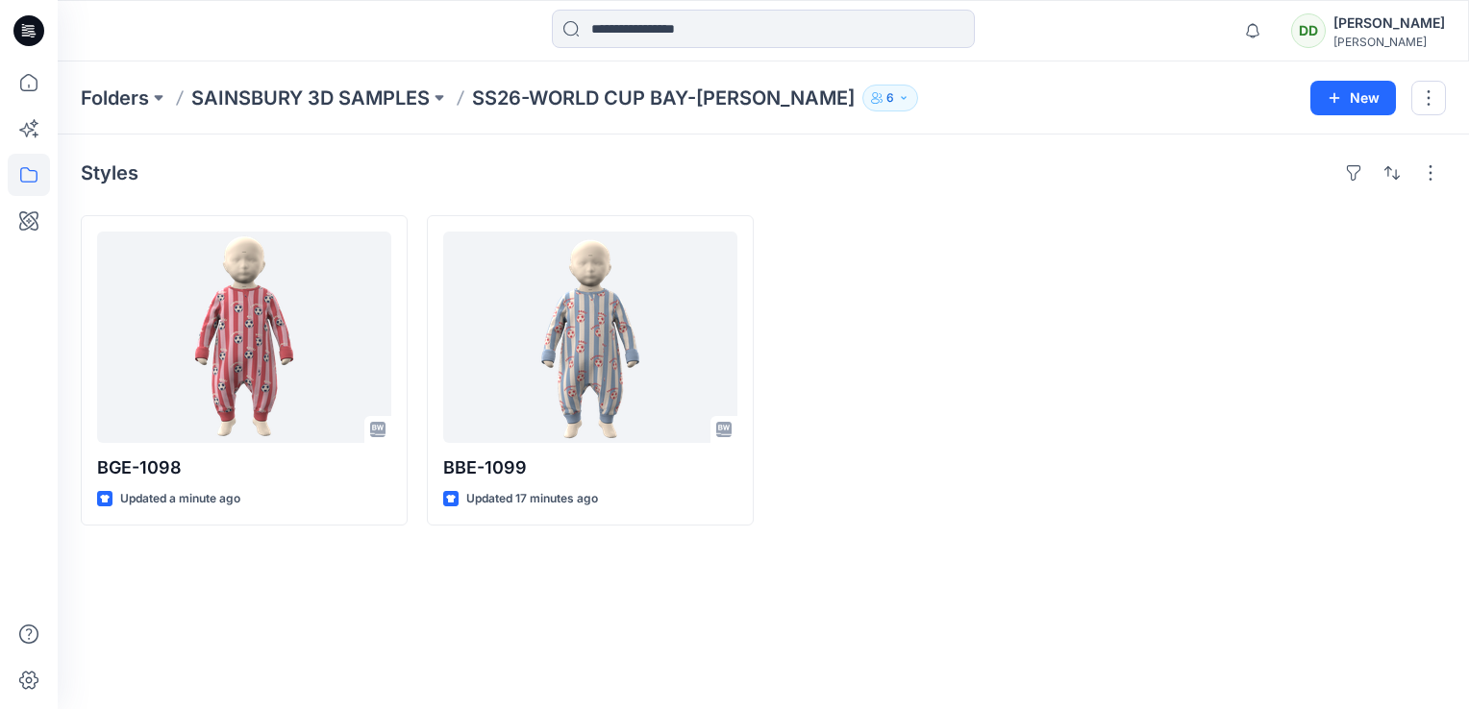
click at [489, 561] on div "Styles BGE-1098 Updated a minute ago BBE-1099 Updated 17 minutes ago" at bounding box center [763, 422] width 1411 height 575
click at [725, 578] on div "Styles BGE-1098 Updated a minute ago BBE-1099 Updated 17 minutes ago" at bounding box center [763, 422] width 1411 height 575
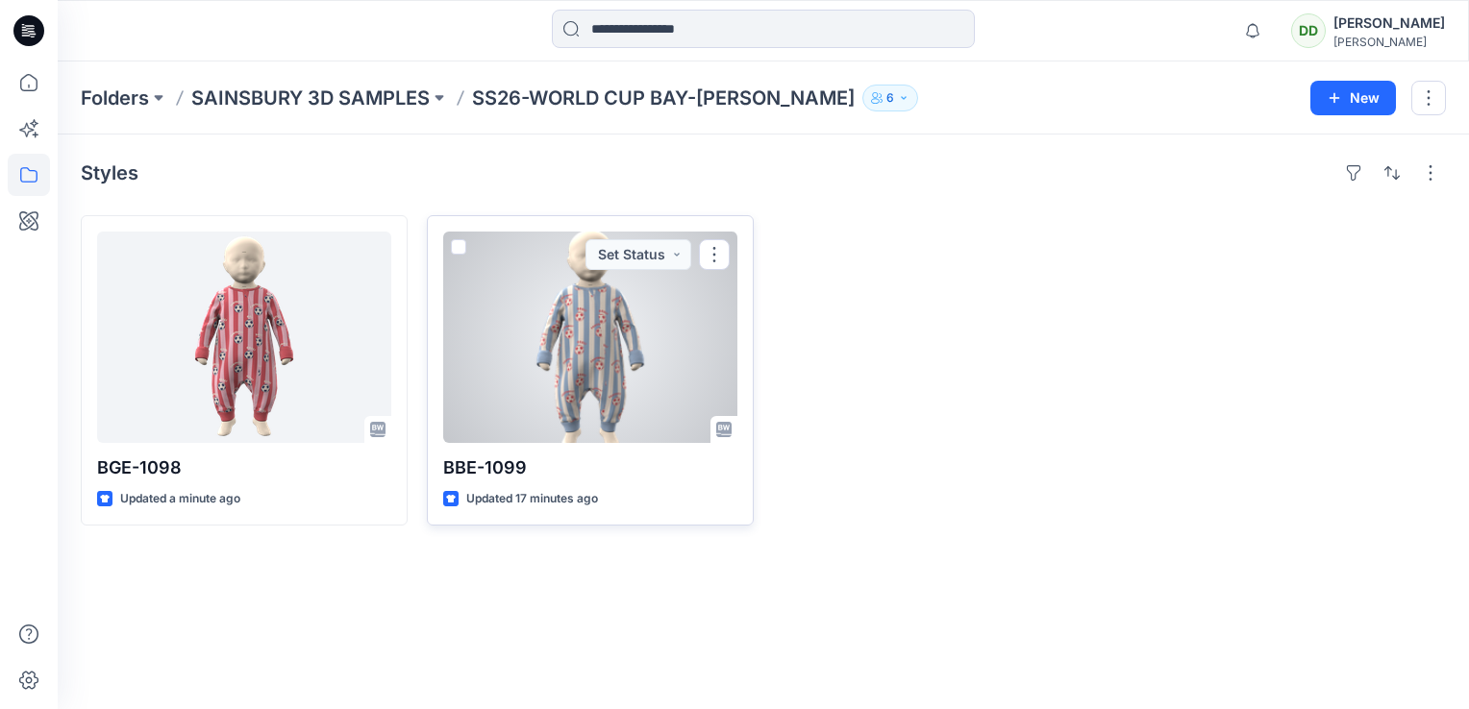
click at [571, 374] on div at bounding box center [590, 337] width 294 height 211
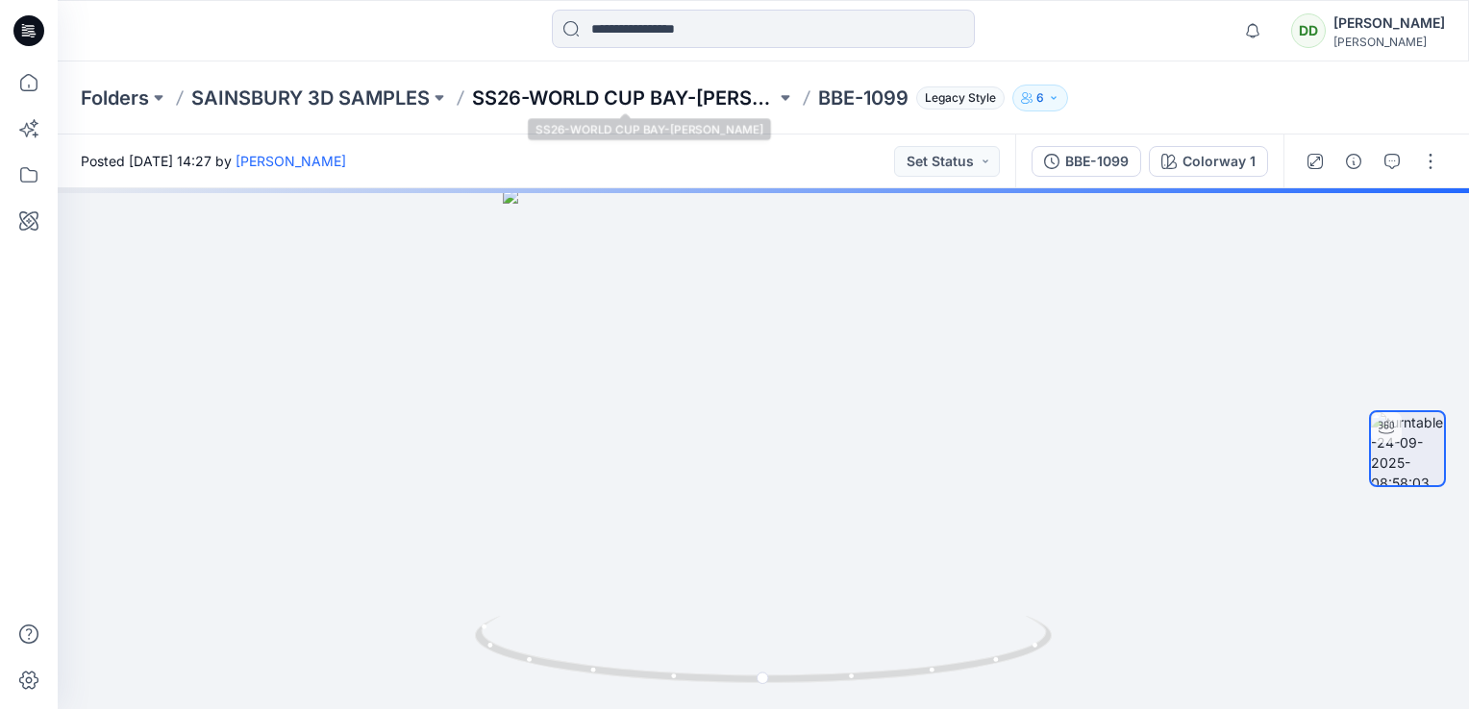
click at [702, 94] on p "SS26-WORLD CUP BAY-[PERSON_NAME]" at bounding box center [624, 98] width 304 height 27
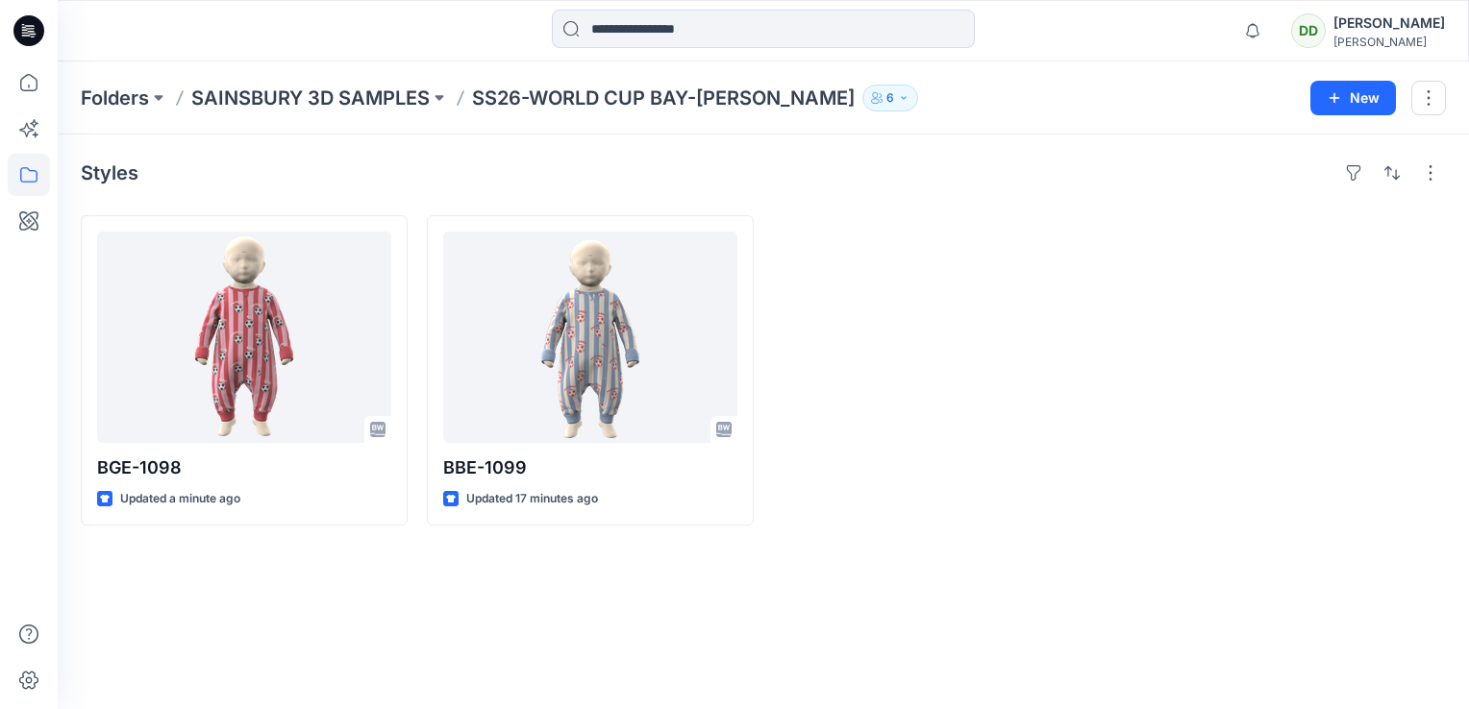
click at [634, 588] on div "Styles BGE-1098 Updated a minute ago BBE-1099 Updated 17 minutes ago" at bounding box center [763, 422] width 1411 height 575
drag, startPoint x: 1167, startPoint y: 175, endPoint x: 1151, endPoint y: 166, distance: 18.5
click at [1163, 172] on div "Styles" at bounding box center [763, 173] width 1365 height 31
click at [358, 556] on div "Styles BGE-1098 Updated 15 minutes ago BBE-1099 Updated 31 minutes ago" at bounding box center [763, 422] width 1411 height 575
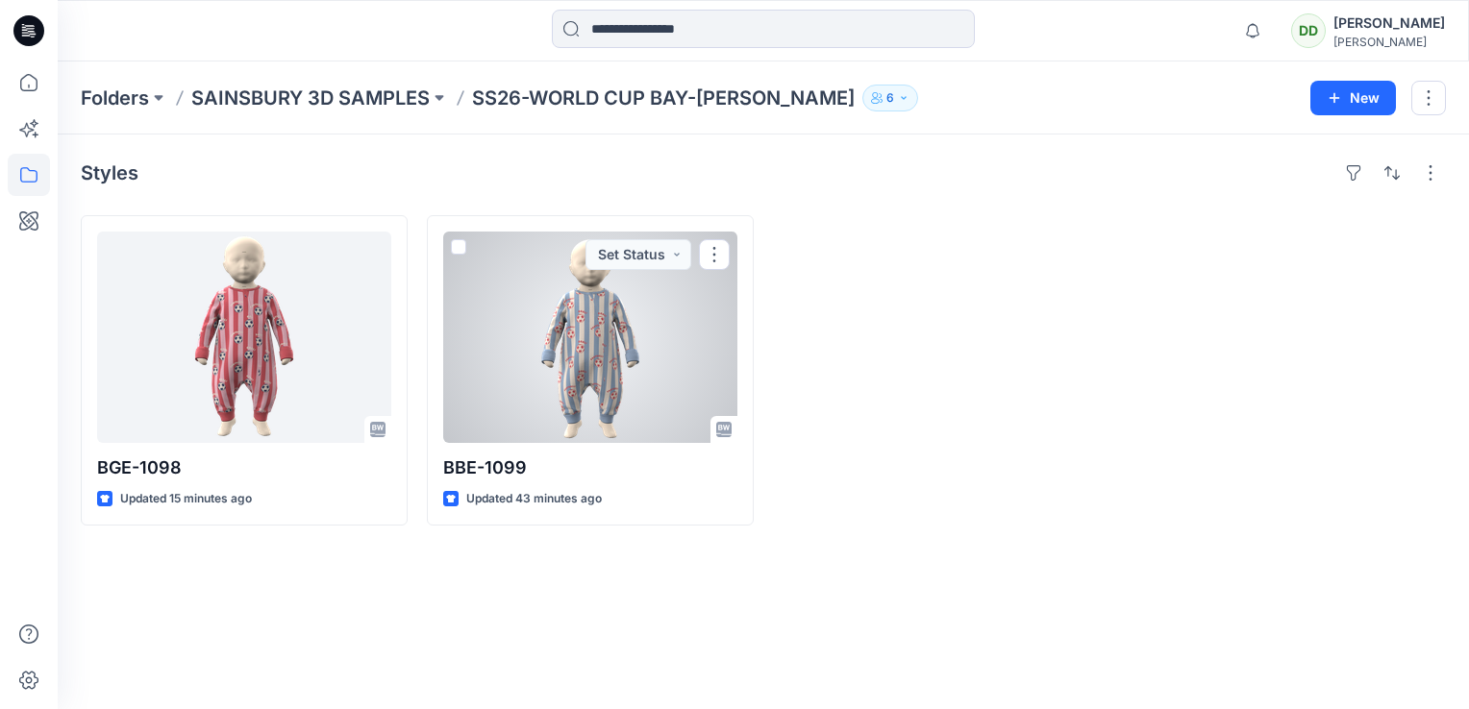
drag, startPoint x: 604, startPoint y: 494, endPoint x: 621, endPoint y: 559, distance: 67.6
click at [604, 494] on div "Updated 43 minutes ago" at bounding box center [590, 499] width 294 height 20
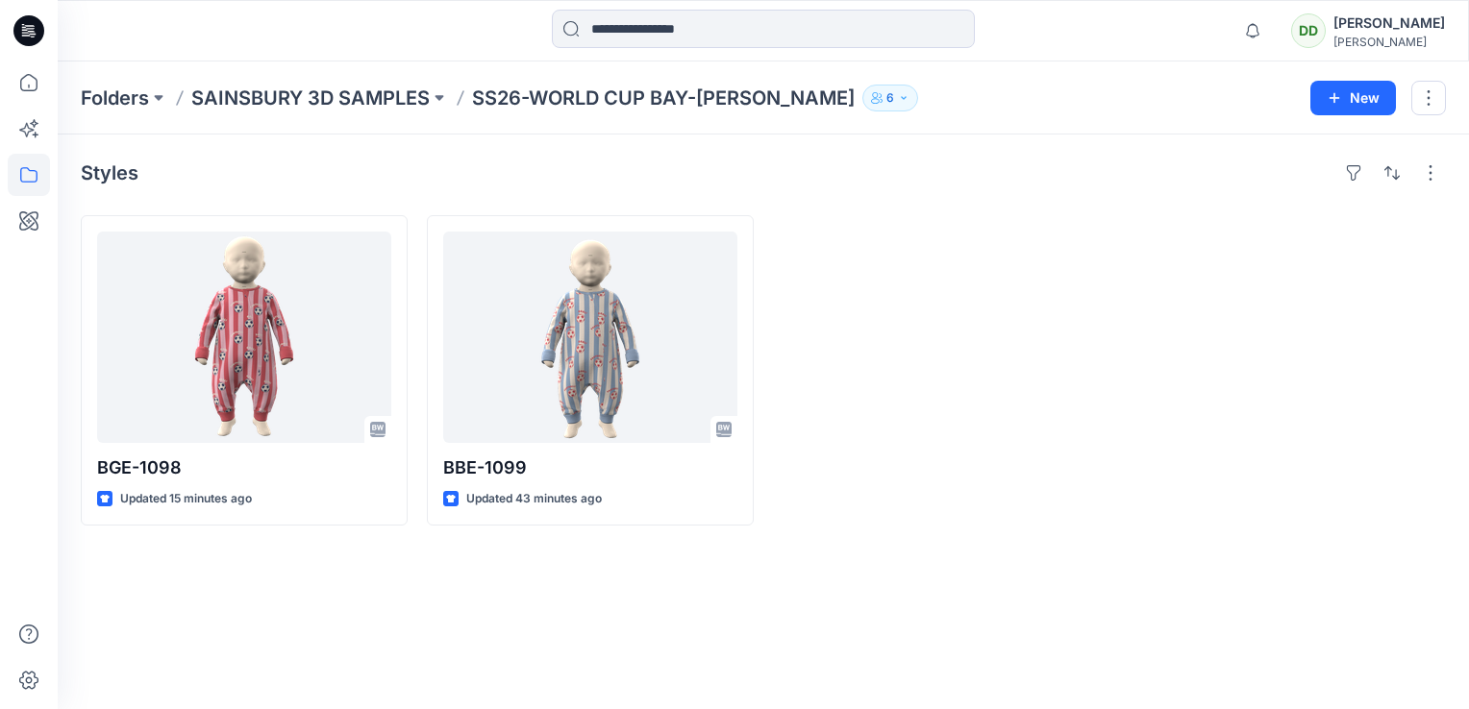
click at [662, 621] on div "Styles BGE-1098 Updated 15 minutes ago BBE-1099 Updated 43 minutes ago Set Stat…" at bounding box center [763, 422] width 1411 height 575
click at [914, 512] on div at bounding box center [936, 370] width 327 height 310
click at [823, 436] on div at bounding box center [936, 370] width 327 height 310
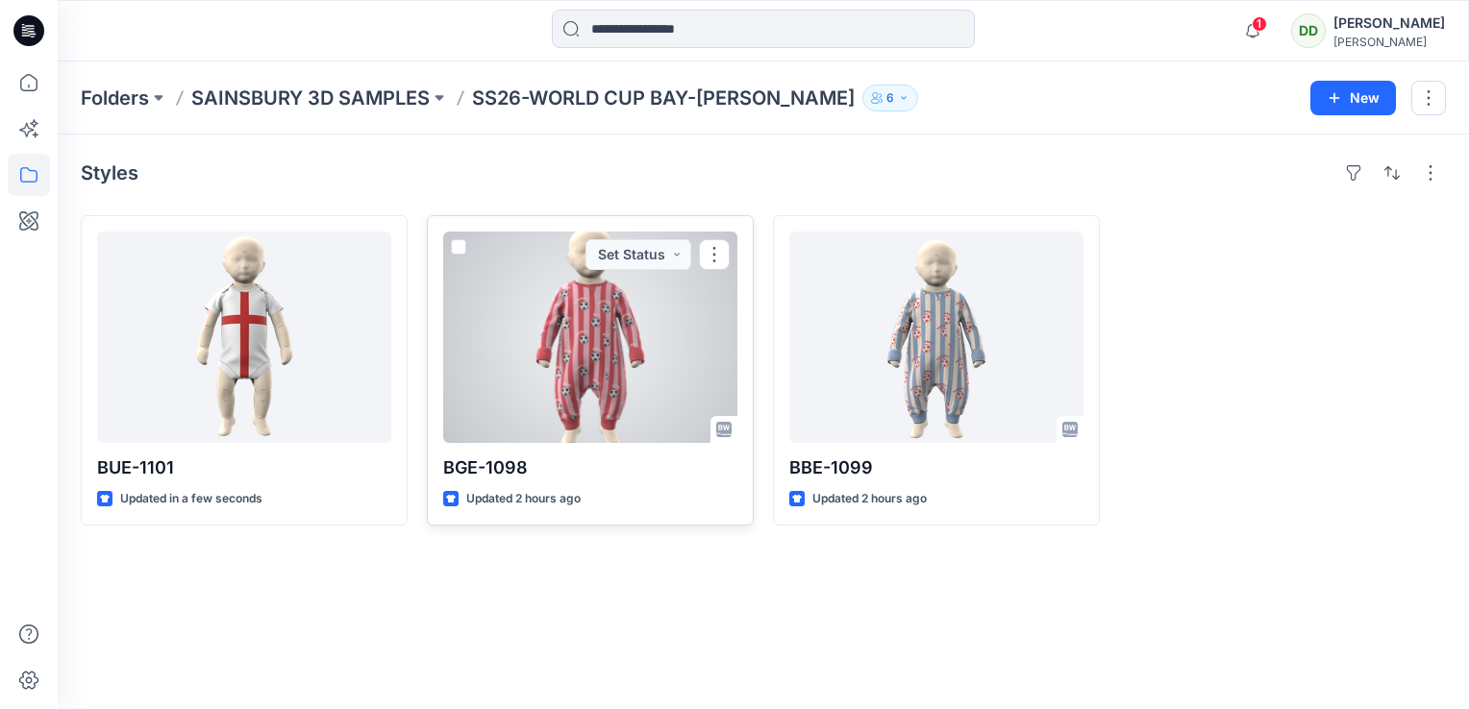
click at [577, 359] on div at bounding box center [590, 337] width 294 height 211
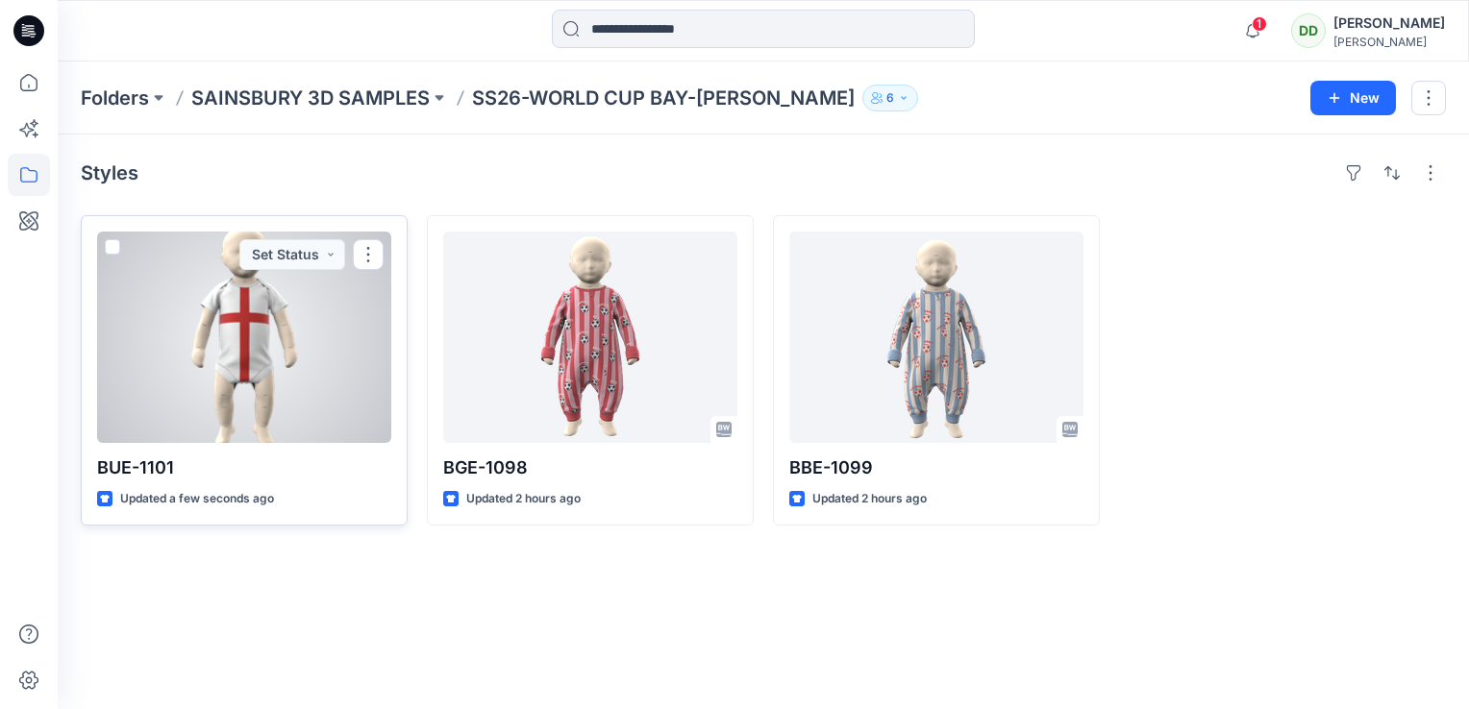
click at [219, 314] on div at bounding box center [244, 337] width 294 height 211
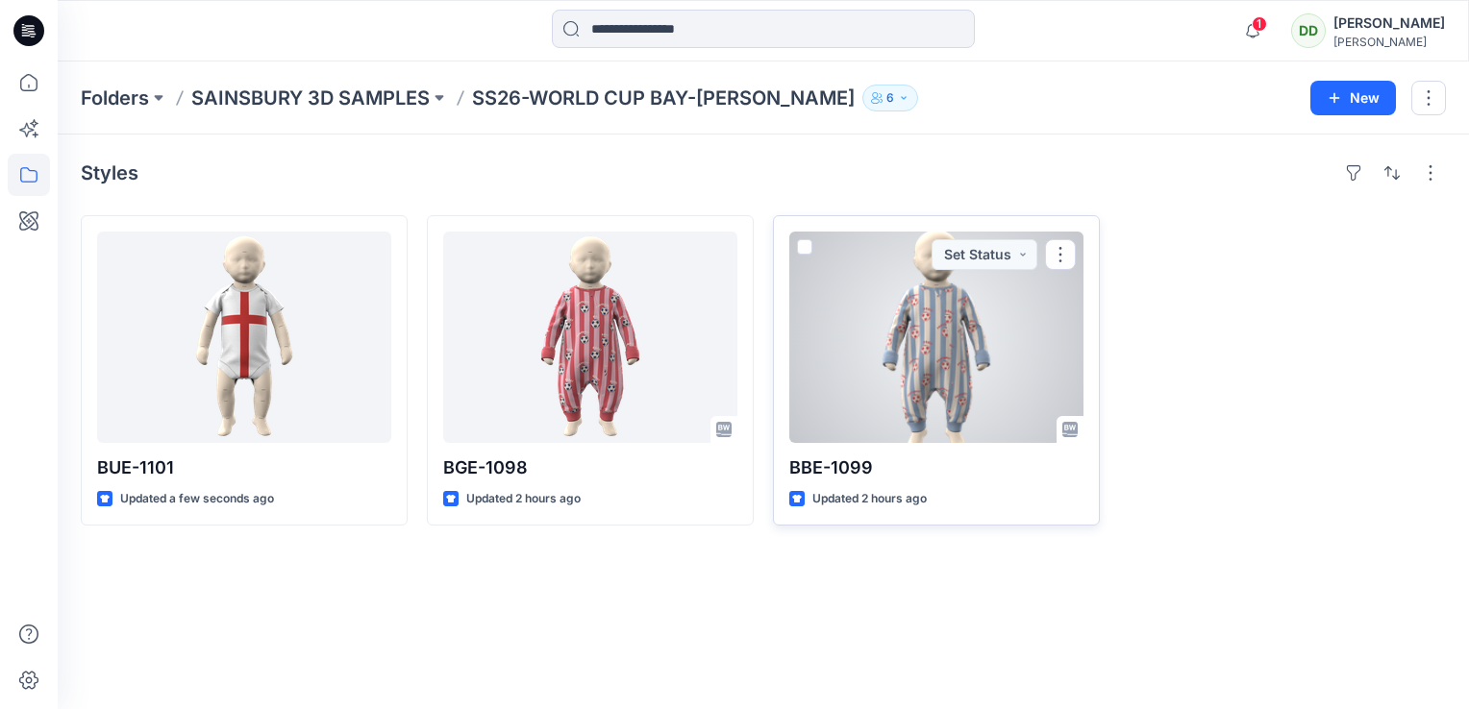
click at [911, 357] on div at bounding box center [936, 337] width 294 height 211
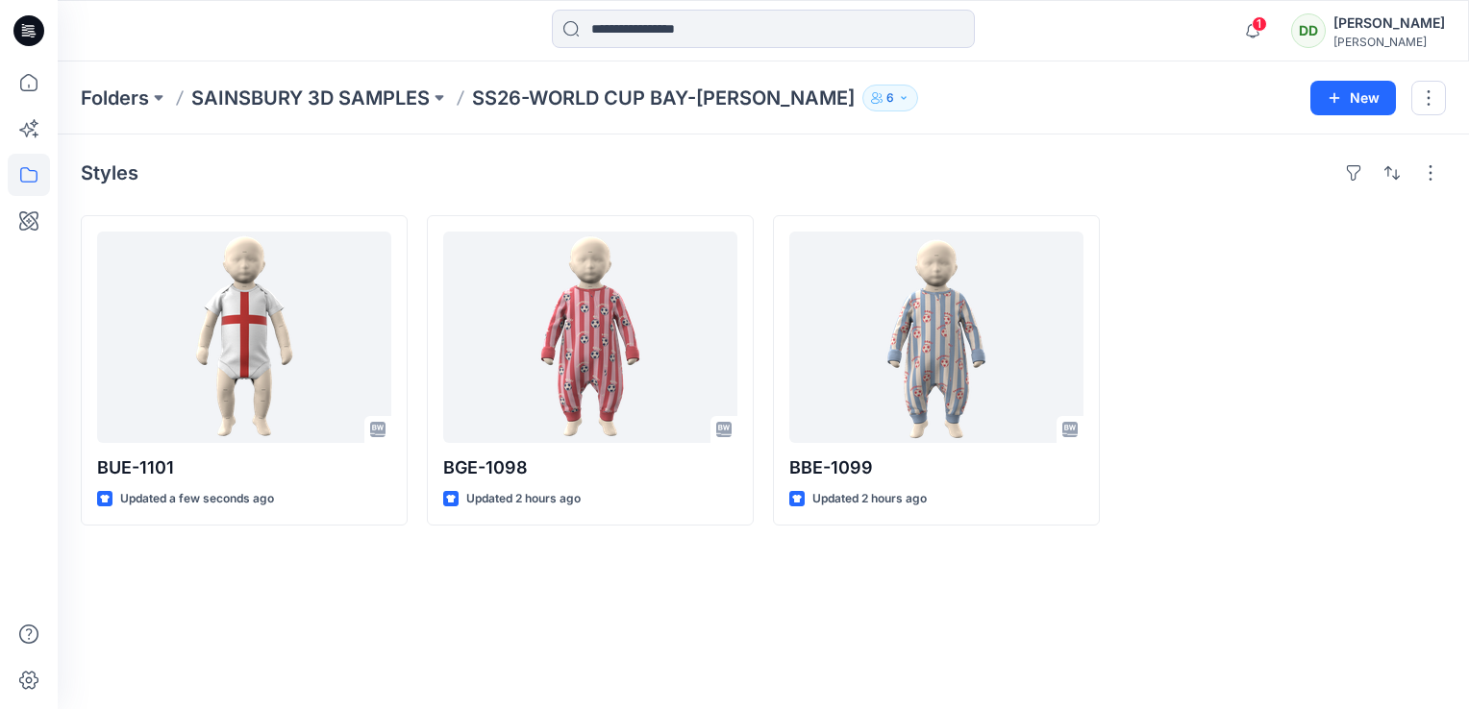
click at [525, 646] on div "Styles BUE-1101 Updated a few seconds ago BGE-1098 Updated 2 hours ago BBE-1099…" at bounding box center [763, 422] width 1411 height 575
click at [1234, 29] on icon "button" at bounding box center [1252, 31] width 37 height 38
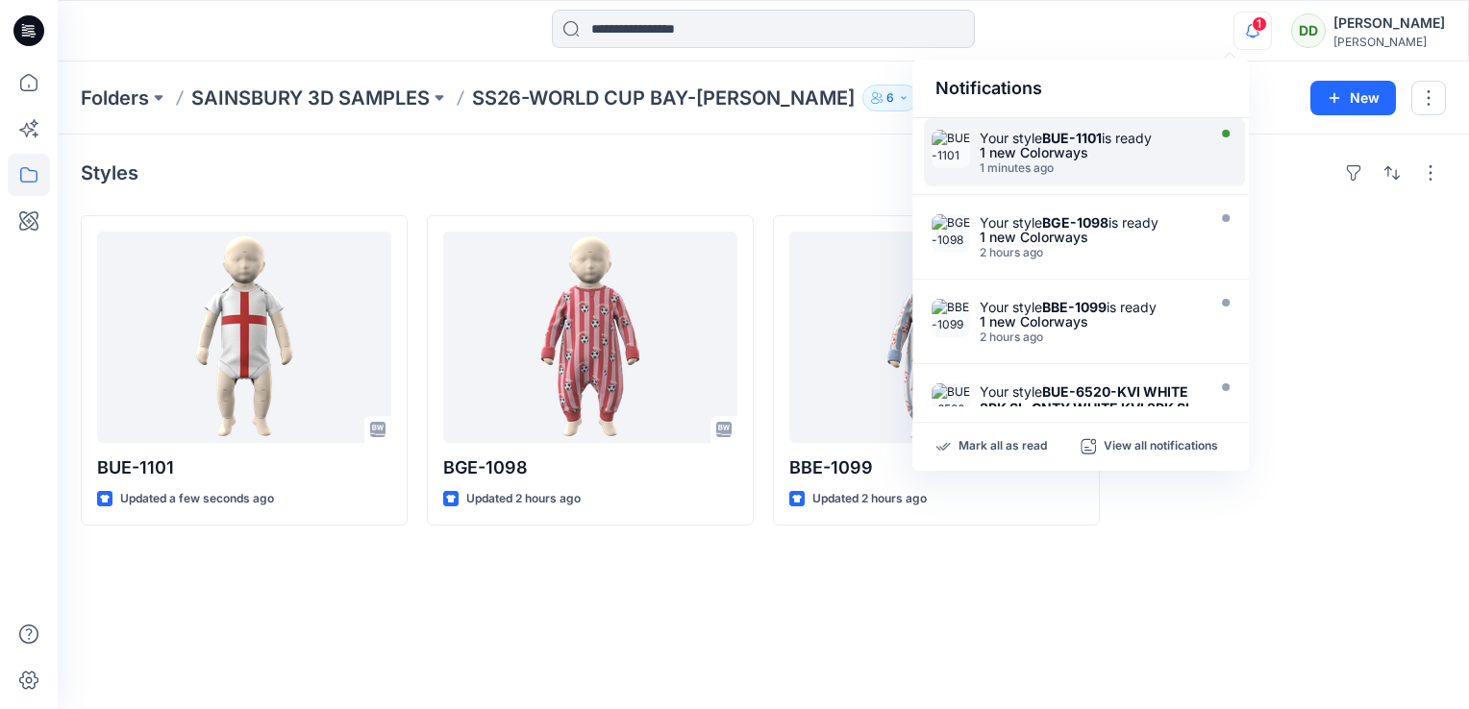
click at [1081, 146] on div "1 new Colorways" at bounding box center [1089, 152] width 221 height 13
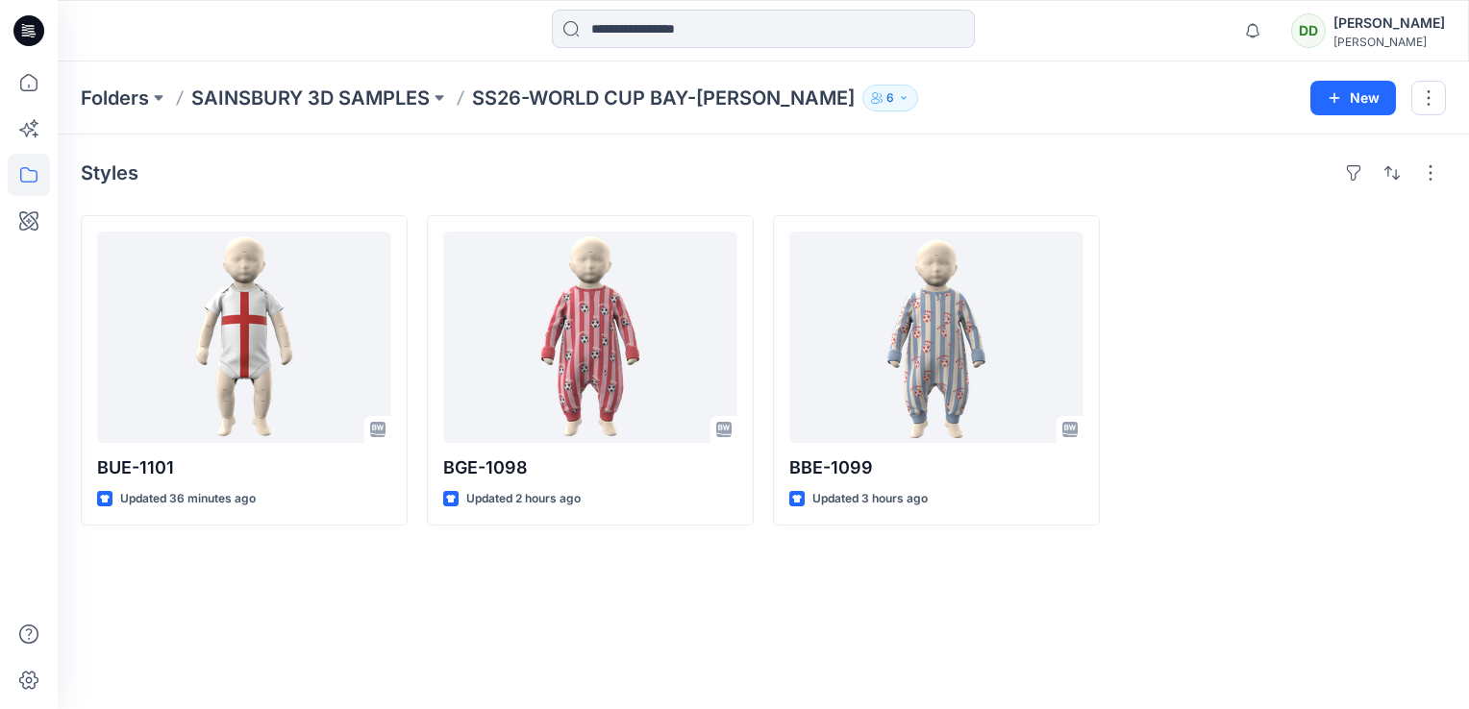
click at [492, 559] on div "Styles BUE-1101 Updated 36 minutes ago BGE-1098 Updated 2 hours ago BBE-1099 Up…" at bounding box center [763, 422] width 1411 height 575
click at [581, 169] on div "Styles" at bounding box center [763, 173] width 1365 height 31
